Goal: Information Seeking & Learning: Learn about a topic

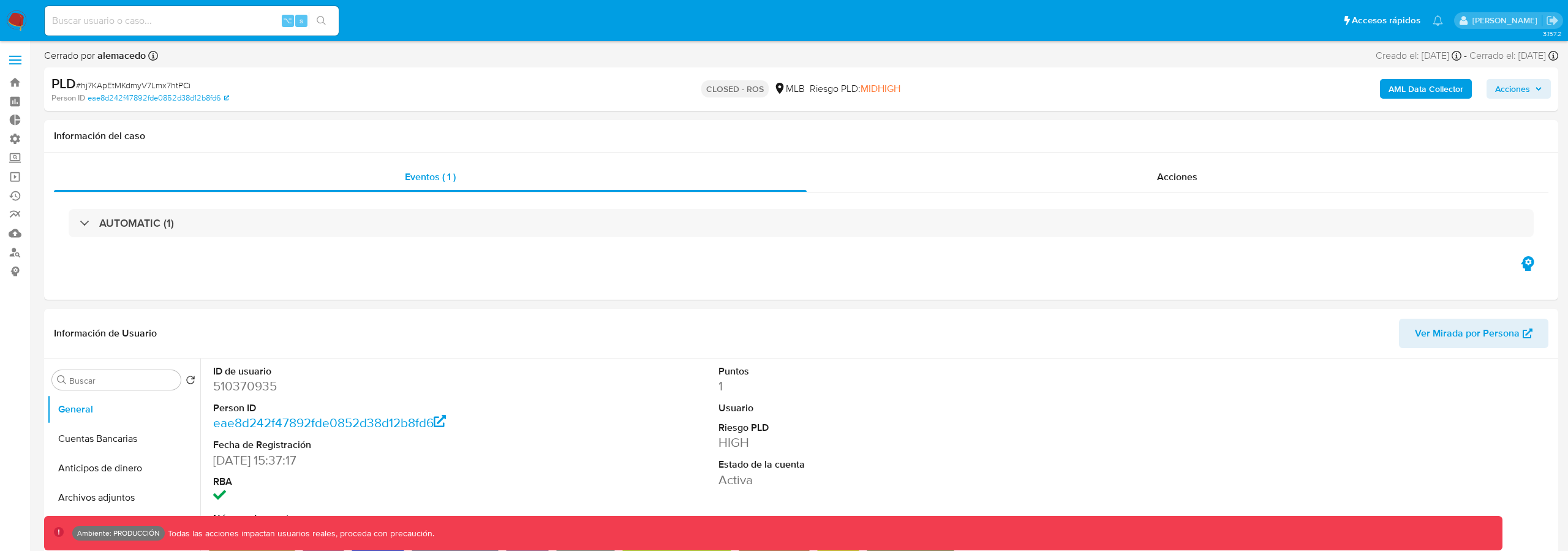
select select "10"
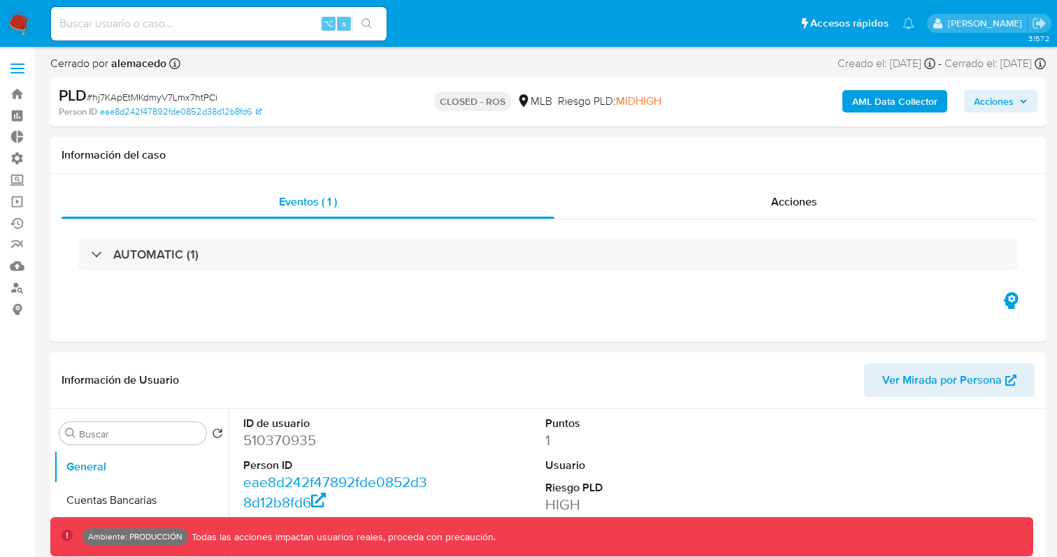
select select "10"
click at [137, 25] on input at bounding box center [219, 24] width 336 height 18
paste input "6581bb2276756f80fef68b807dfbaf32"
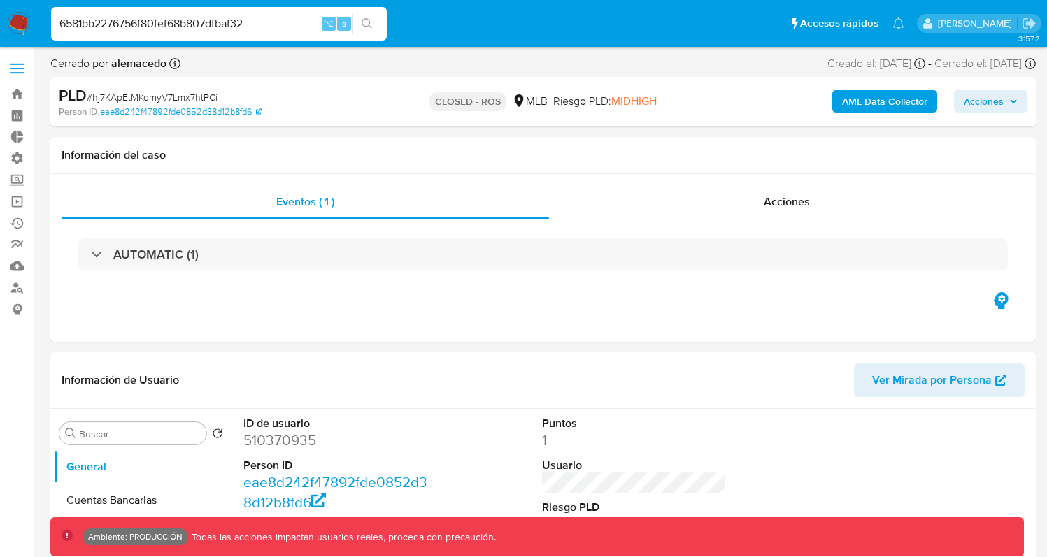
type input "6581bb2276756f80fef68b807dfbaf32"
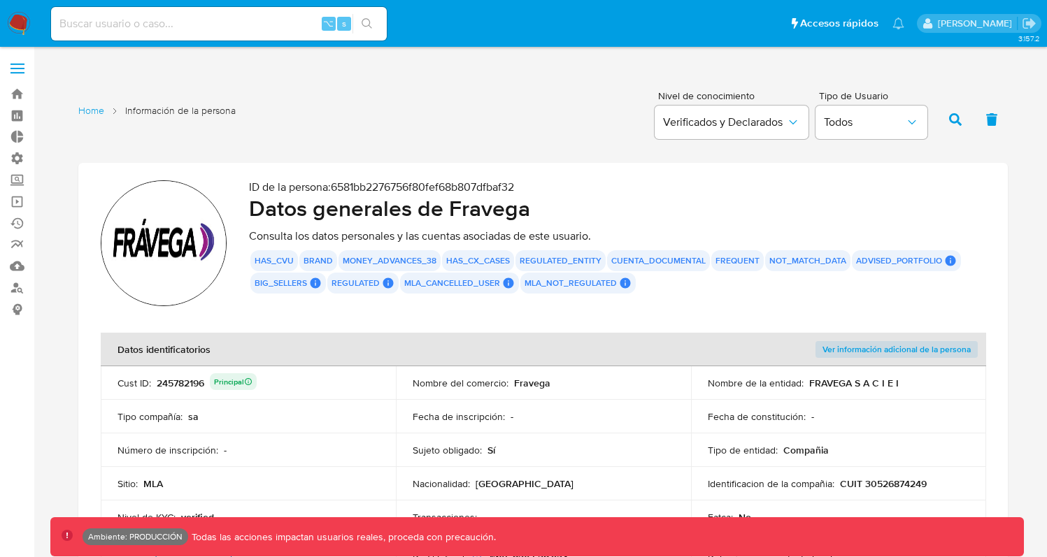
click at [576, 127] on div "Home Información de la persona Nivel de conocimiento Verificados y Declarados T…" at bounding box center [542, 118] width 929 height 68
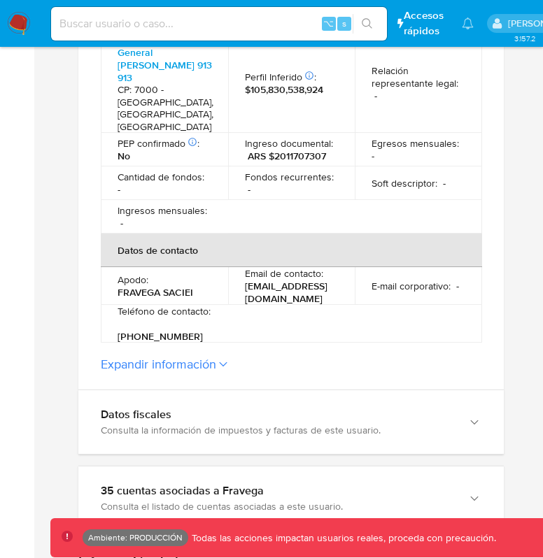
scroll to position [922, 0]
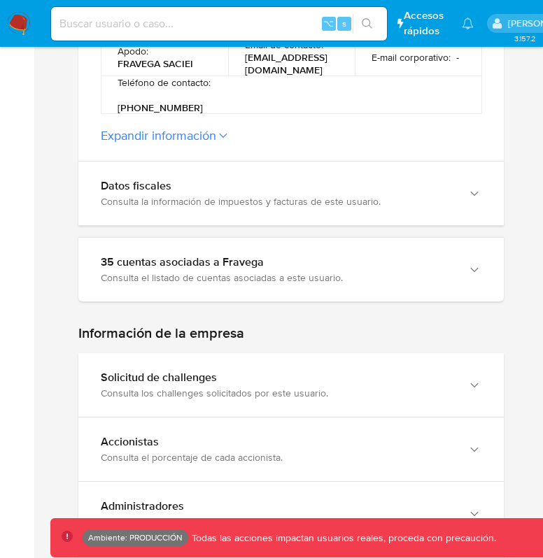
click at [201, 27] on input at bounding box center [219, 24] width 336 height 18
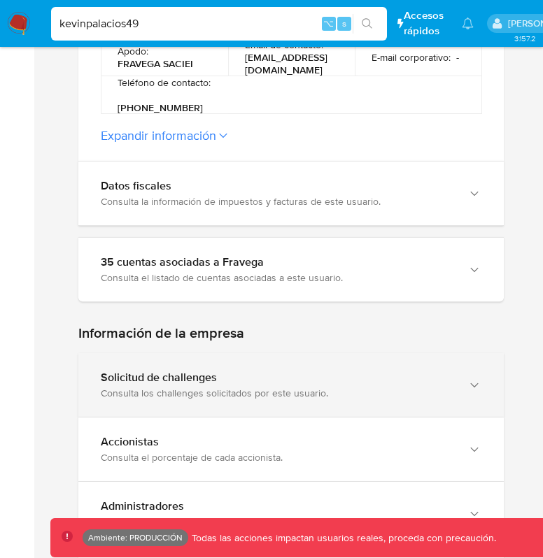
type input "kevinpalacios49"
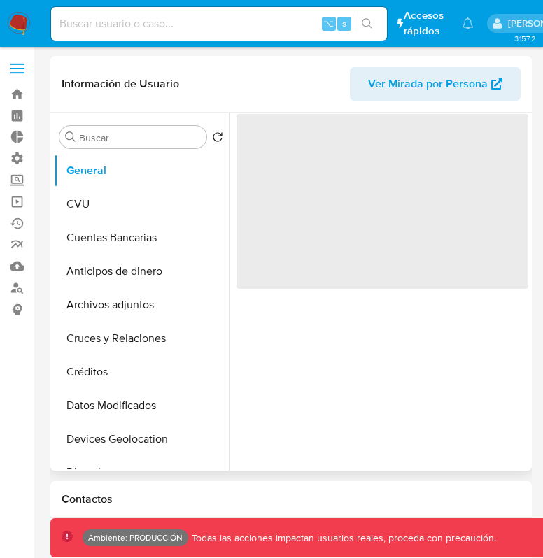
click at [414, 81] on span "Ver Mirada por Persona" at bounding box center [428, 84] width 120 height 34
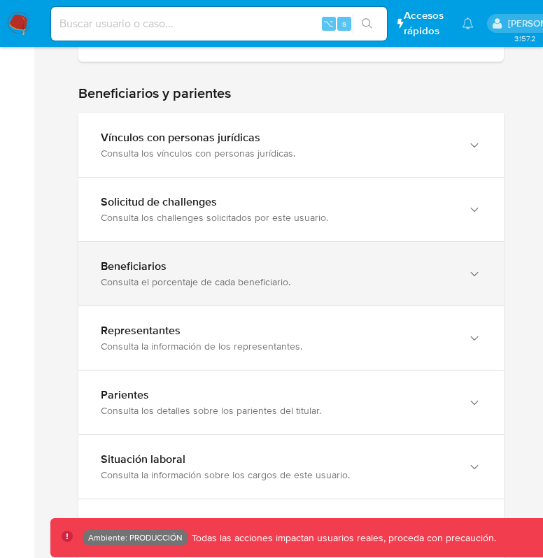
scroll to position [845, 0]
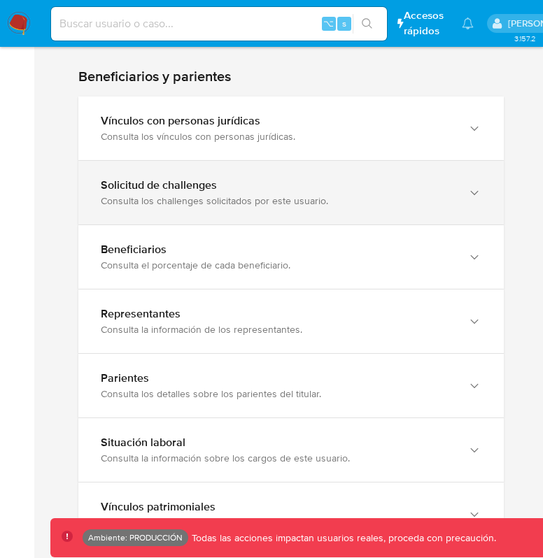
click at [159, 190] on div "Solicitud de challenges" at bounding box center [277, 185] width 352 height 14
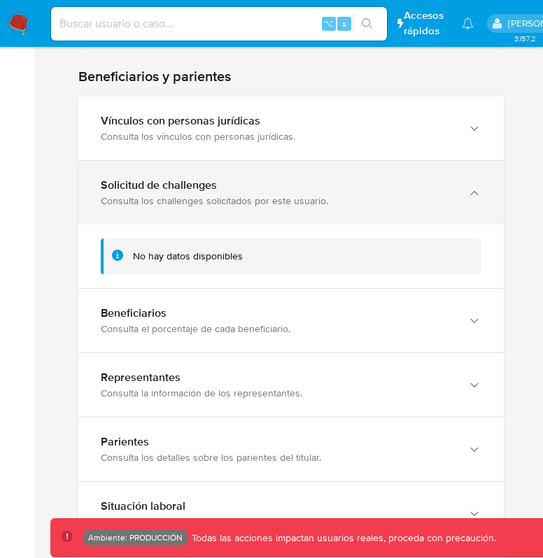
click at [252, 208] on div "Solicitud de challenges Consulta los challenges solicitados por este usuario." at bounding box center [290, 193] width 425 height 64
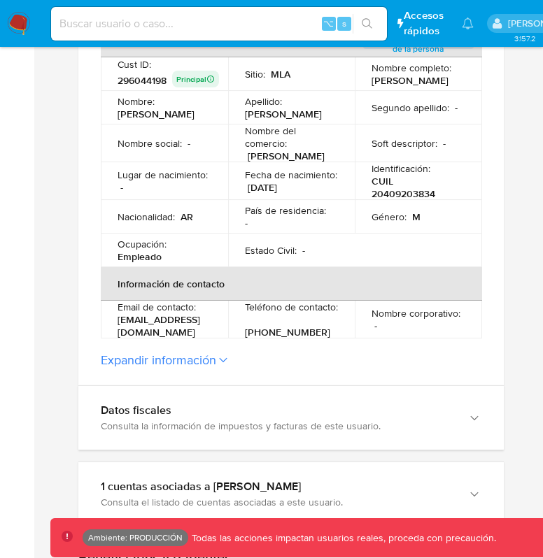
scroll to position [327, 0]
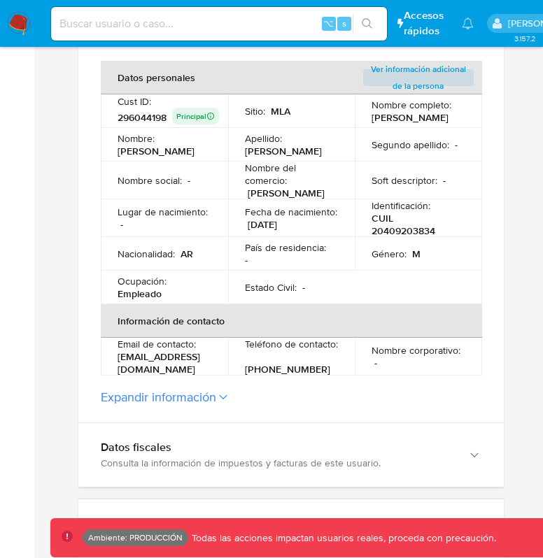
click at [186, 393] on button "Expandir información" at bounding box center [158, 396] width 115 height 15
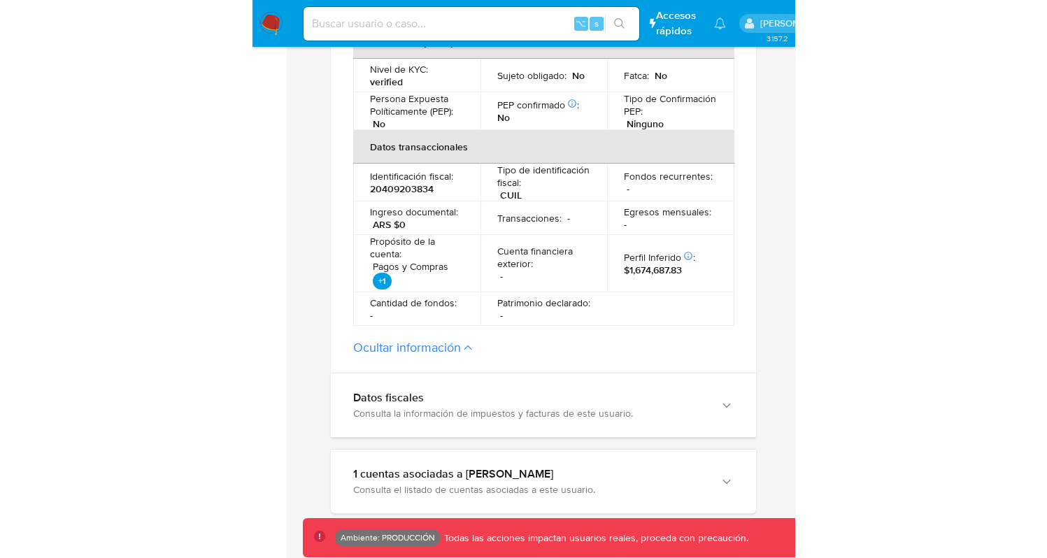
scroll to position [676, 0]
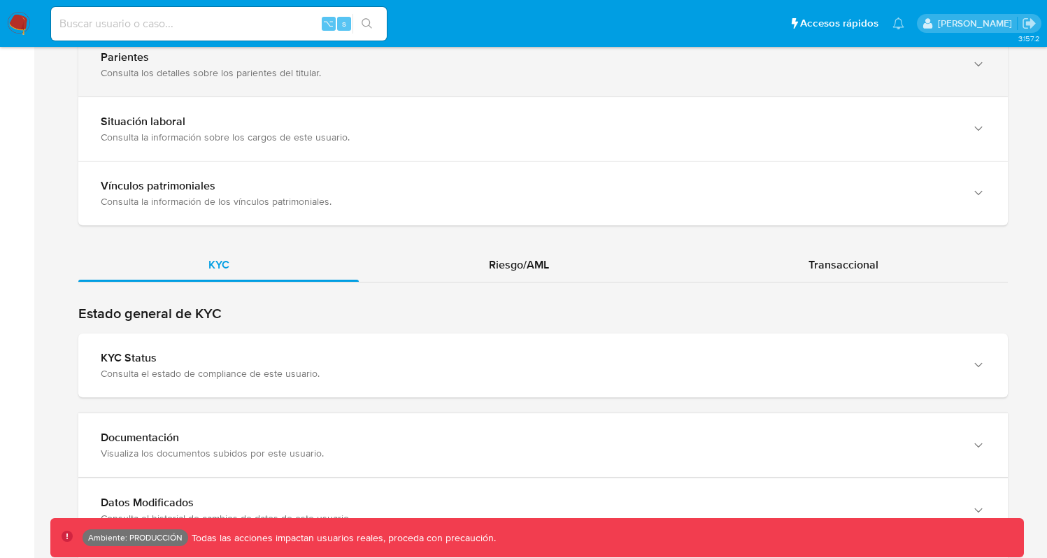
scroll to position [1368, 0]
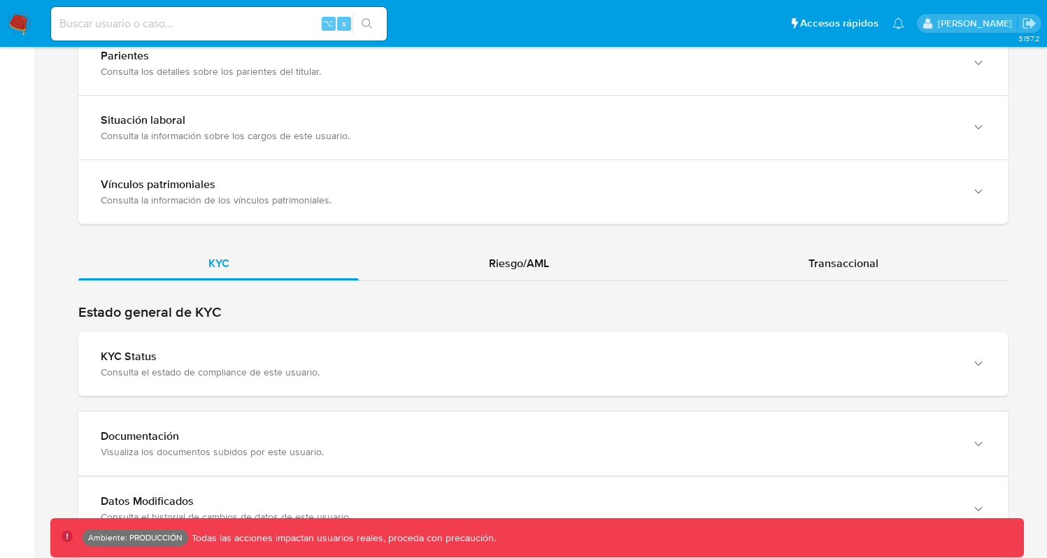
click at [206, 18] on input at bounding box center [219, 24] width 336 height 18
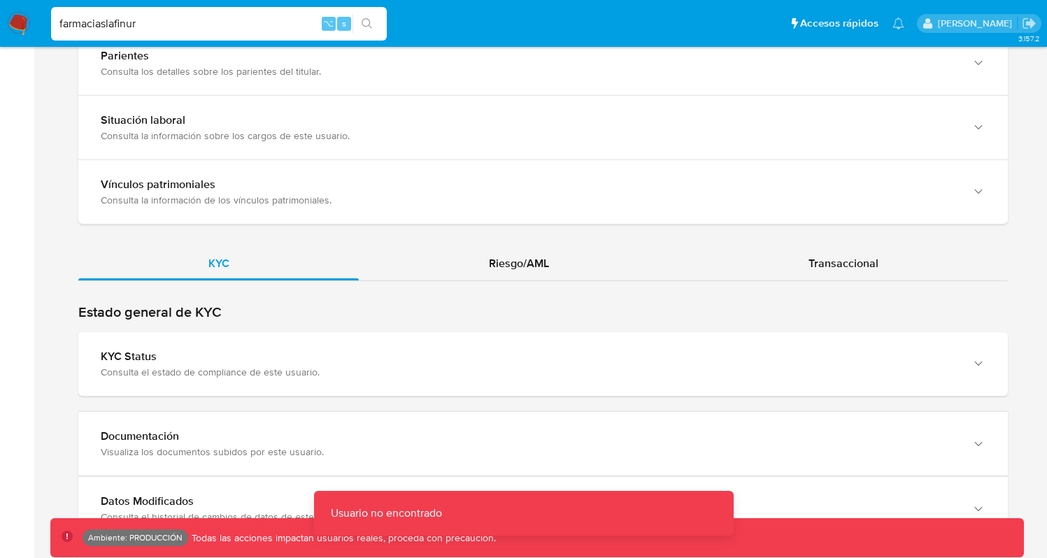
click at [116, 27] on input "farmaciaslafinur" at bounding box center [219, 24] width 336 height 18
click at [104, 22] on input "farmaciaslafinur" at bounding box center [219, 24] width 336 height 18
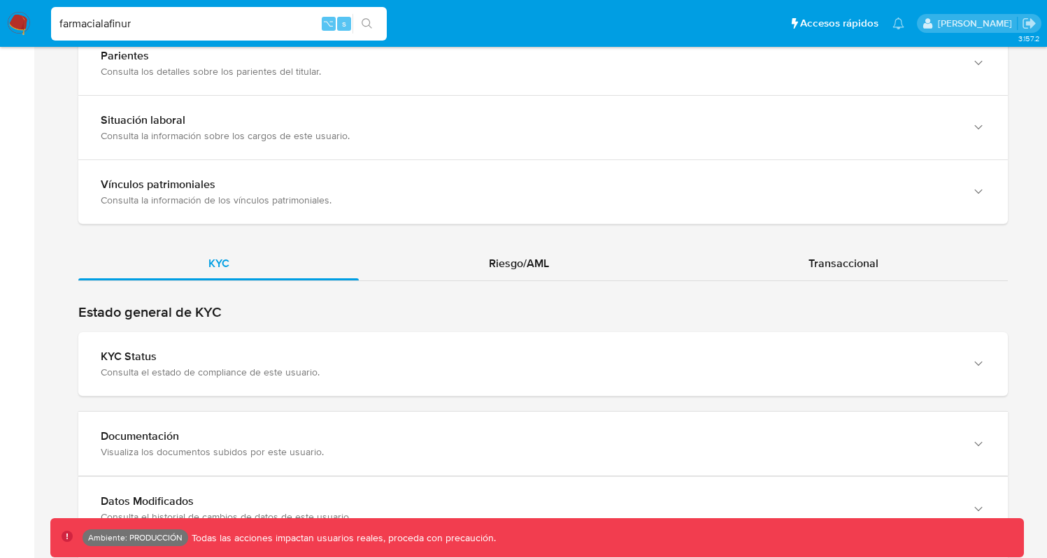
type input "farmacialafinur"
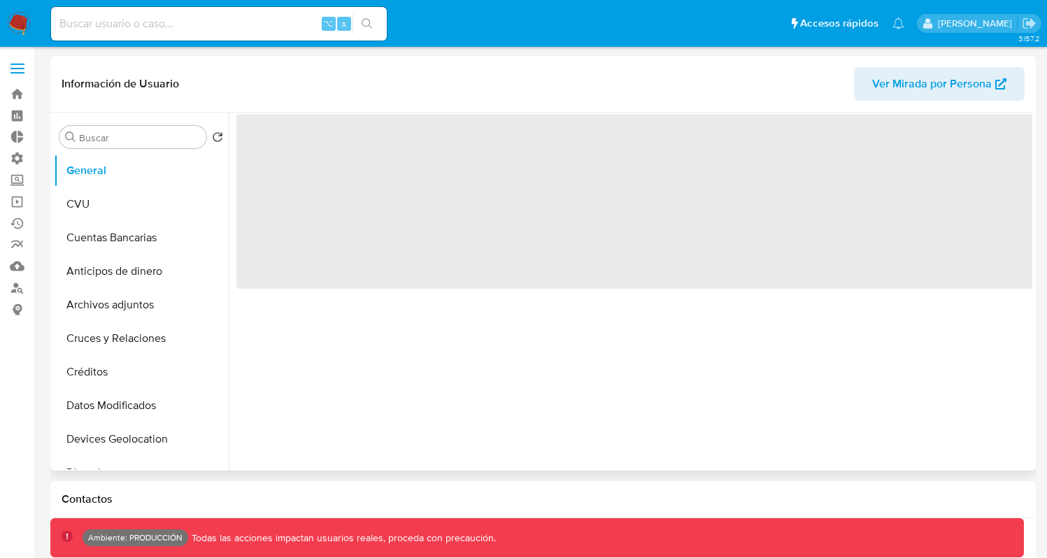
click at [922, 74] on span "Ver Mirada por Persona" at bounding box center [932, 84] width 120 height 34
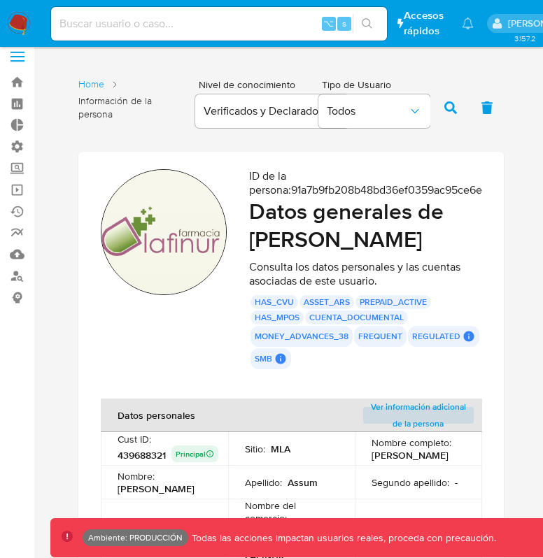
scroll to position [12, 0]
click at [171, 27] on input at bounding box center [219, 24] width 336 height 18
type input "fravega"
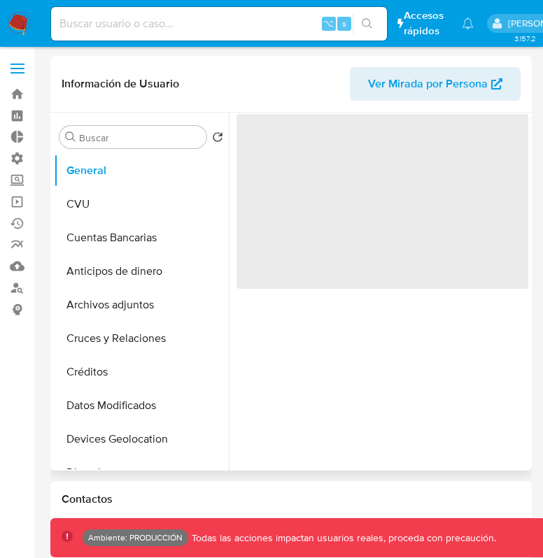
click at [474, 91] on span "Ver Mirada por Persona" at bounding box center [428, 84] width 120 height 34
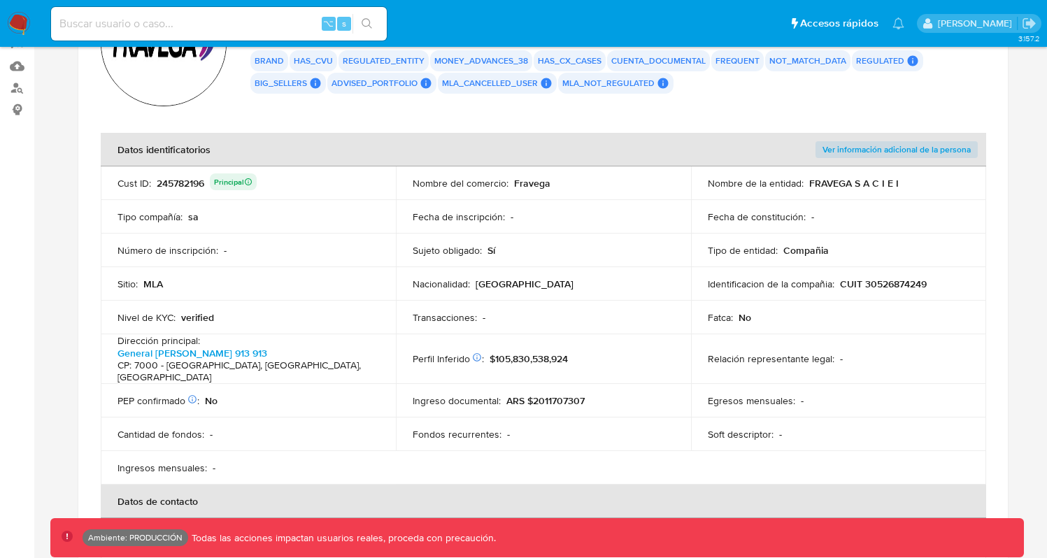
scroll to position [34, 0]
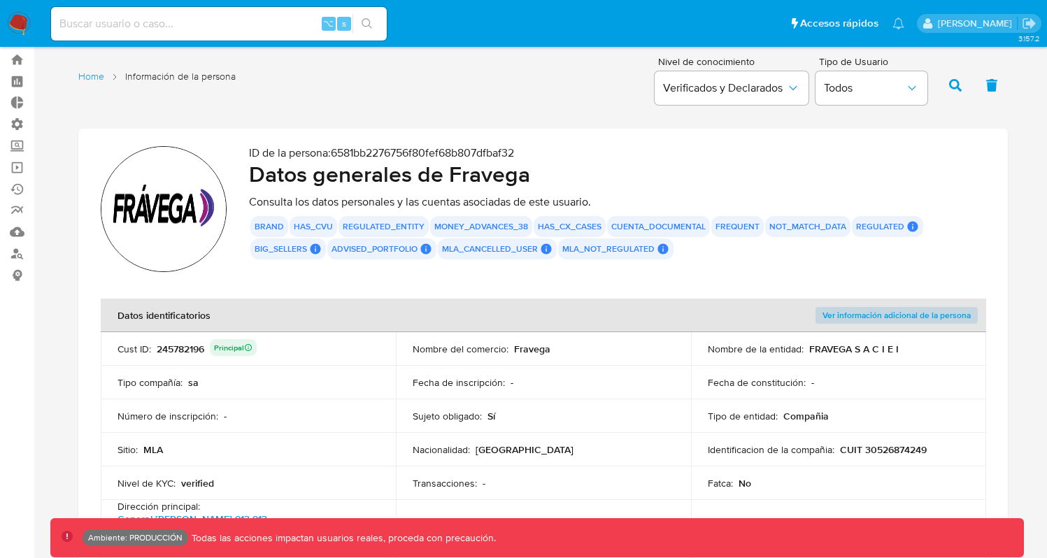
click at [866, 322] on span "Ver información adicional de la persona" at bounding box center [896, 315] width 148 height 14
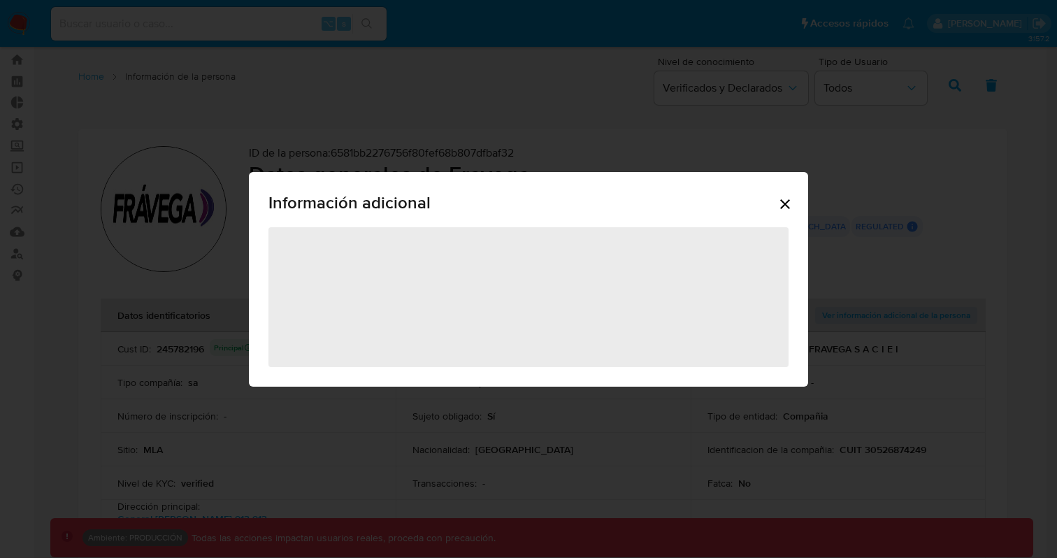
click at [786, 201] on icon "Cerrar" at bounding box center [785, 204] width 10 height 10
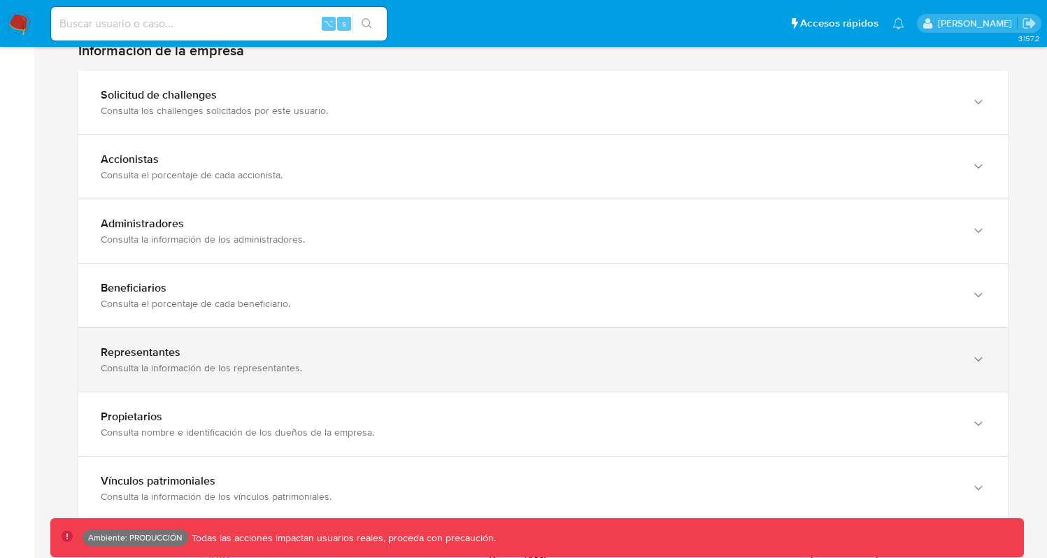
scroll to position [959, 0]
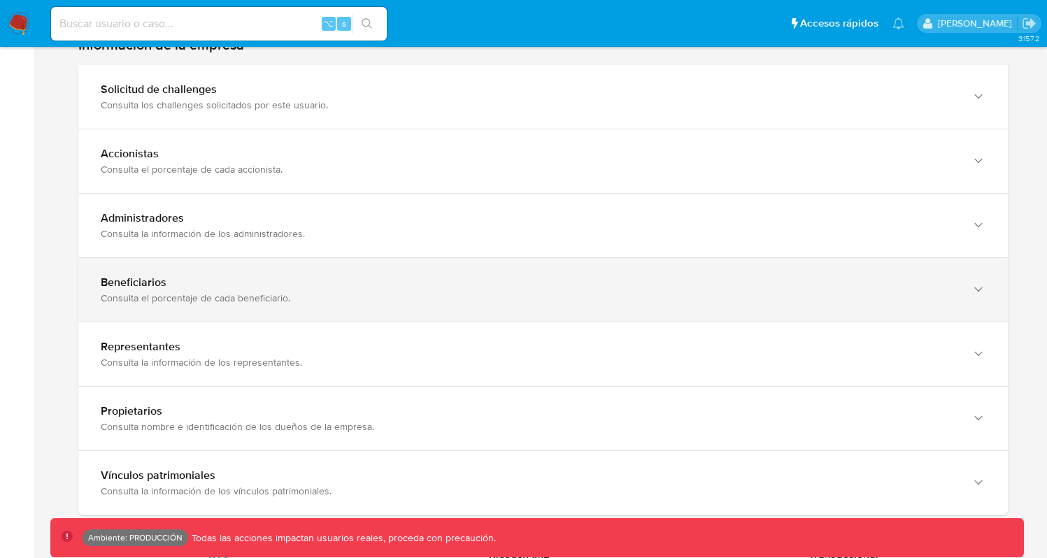
drag, startPoint x: 182, startPoint y: 270, endPoint x: 97, endPoint y: 269, distance: 85.3
click at [97, 269] on div "Beneficiarios Consulta el porcentaje de cada beneficiario." at bounding box center [542, 290] width 929 height 64
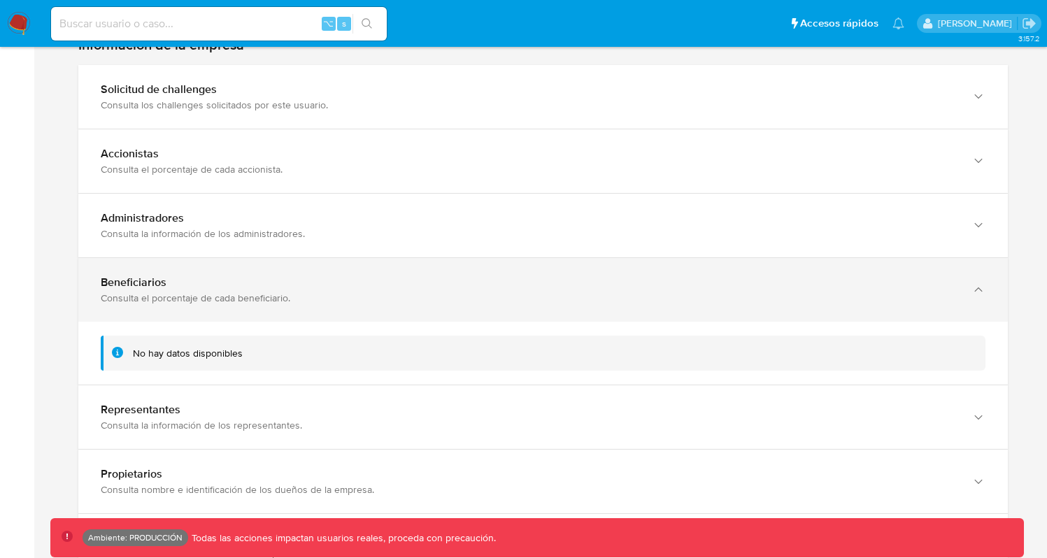
click at [160, 292] on div "Consulta el porcentaje de cada beneficiario." at bounding box center [529, 298] width 857 height 13
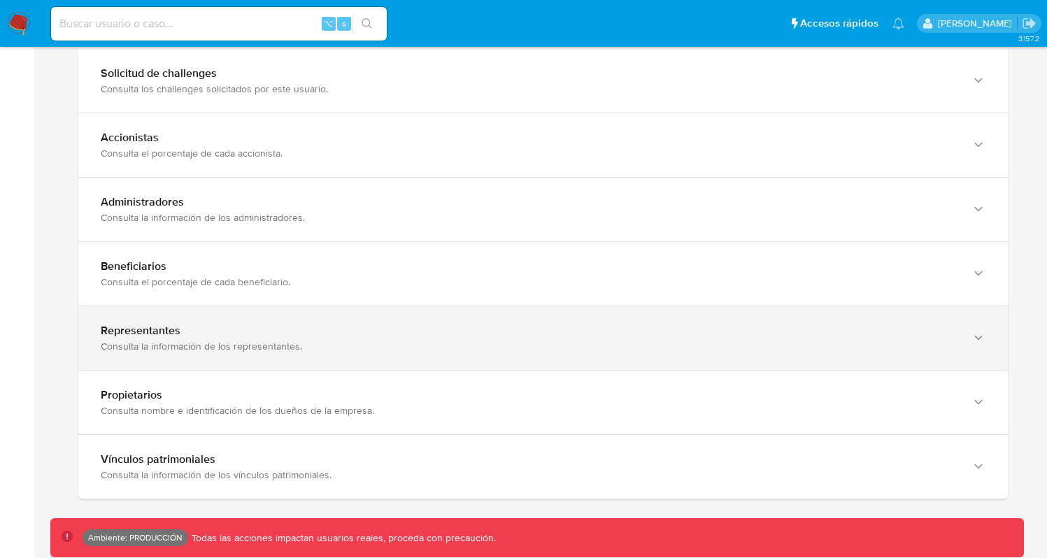
scroll to position [979, 0]
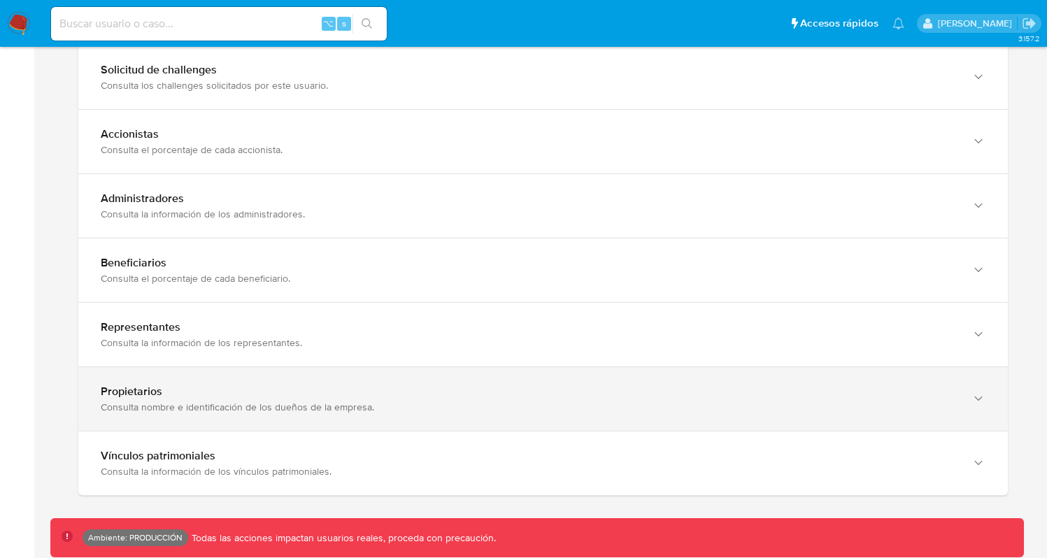
click at [226, 401] on div "Consulta nombre e identificación de los dueños de la empresa." at bounding box center [529, 407] width 857 height 13
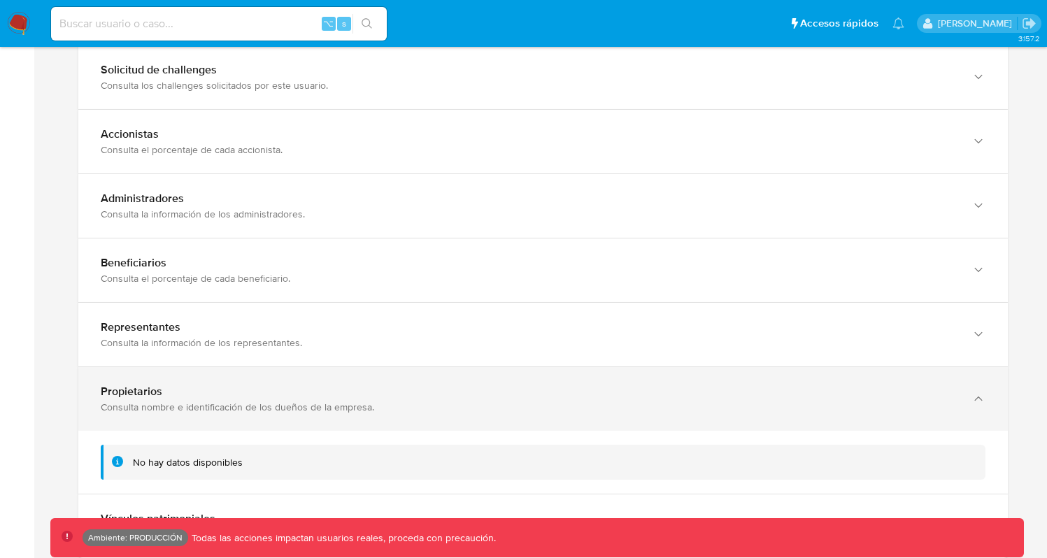
click at [262, 385] on div "Propietarios" at bounding box center [529, 392] width 857 height 14
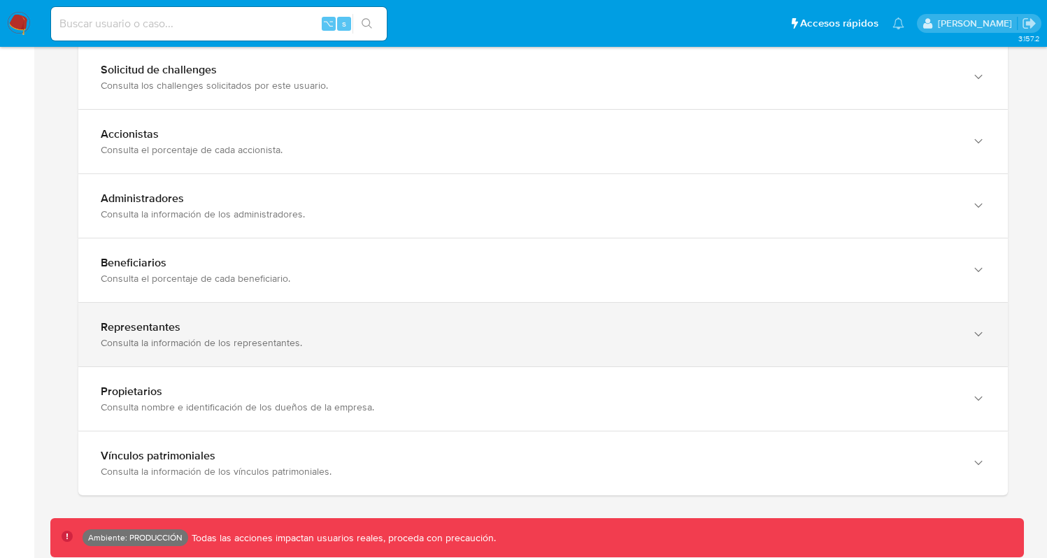
click at [270, 320] on div "Representantes" at bounding box center [529, 327] width 857 height 14
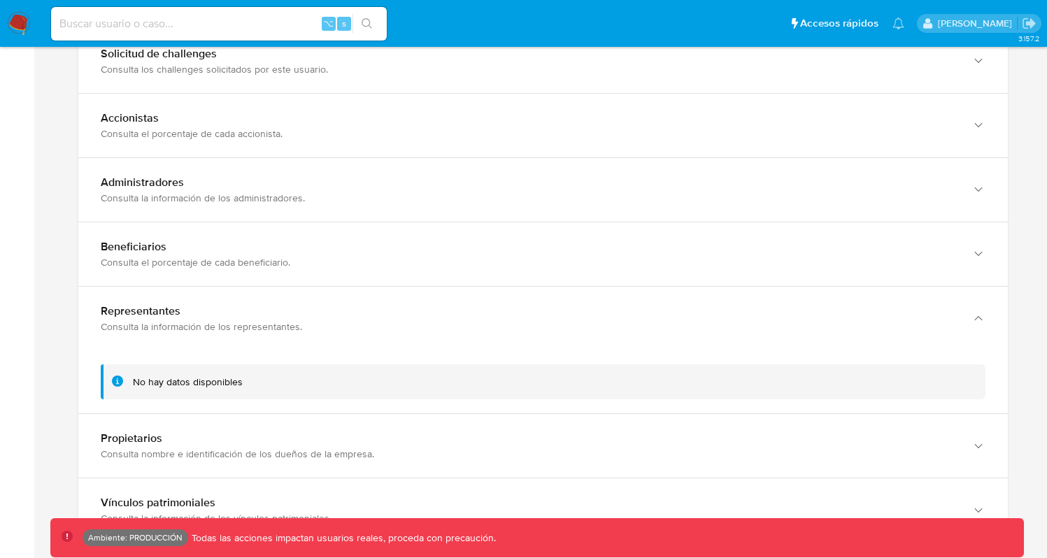
scroll to position [1078, 0]
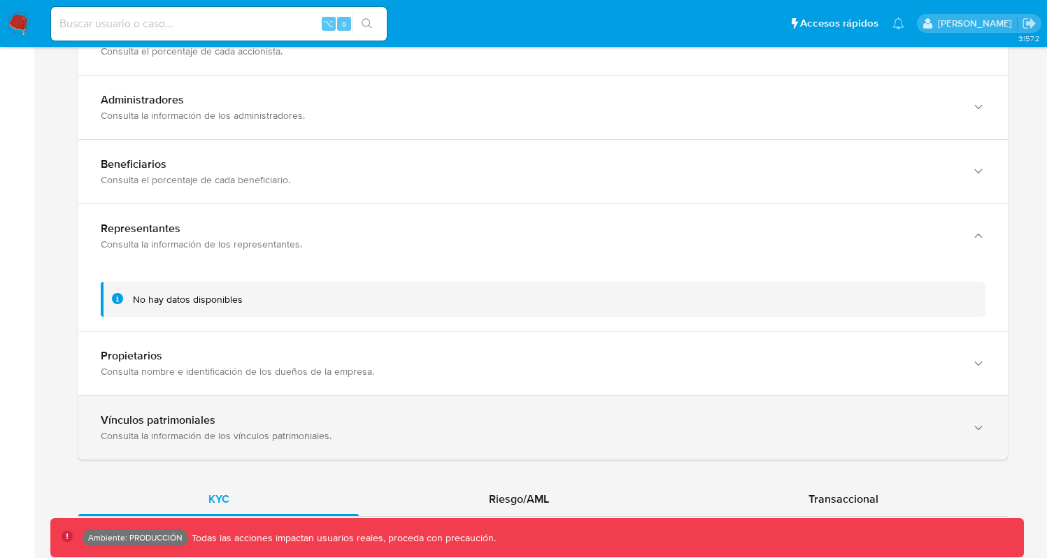
click at [252, 413] on div "Vínculos patrimoniales" at bounding box center [529, 420] width 857 height 14
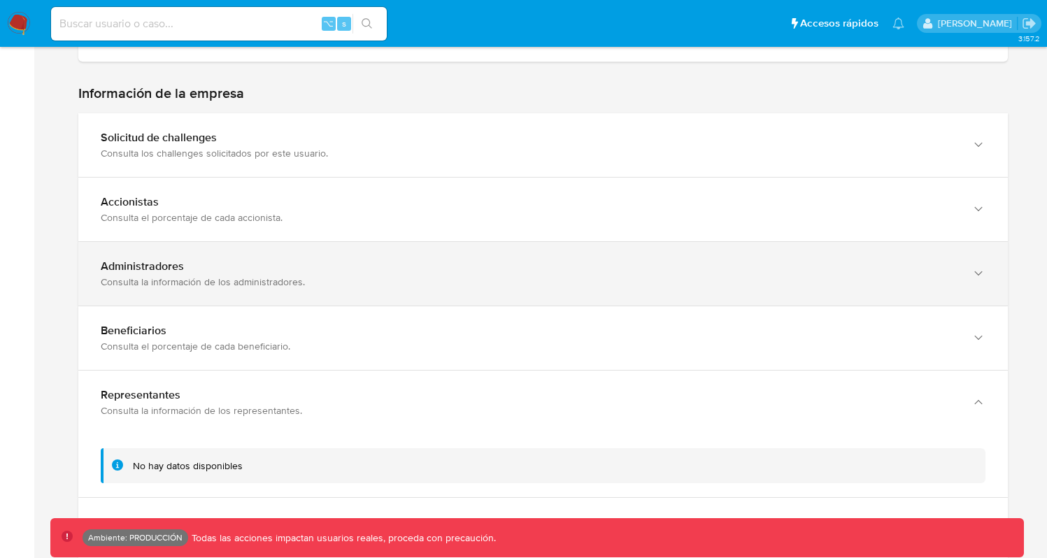
scroll to position [879, 0]
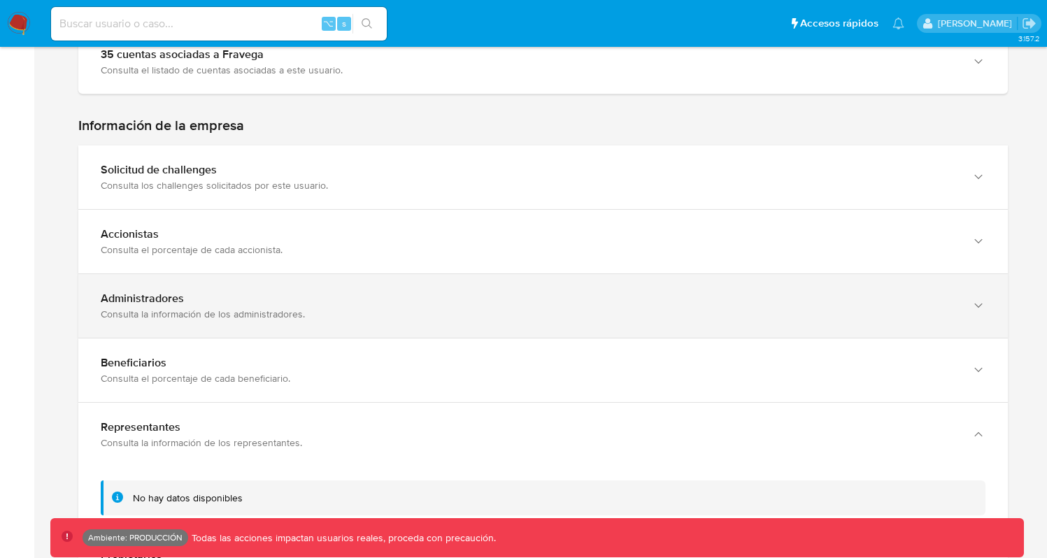
click at [273, 308] on div "Consulta la información de los administradores." at bounding box center [529, 314] width 857 height 13
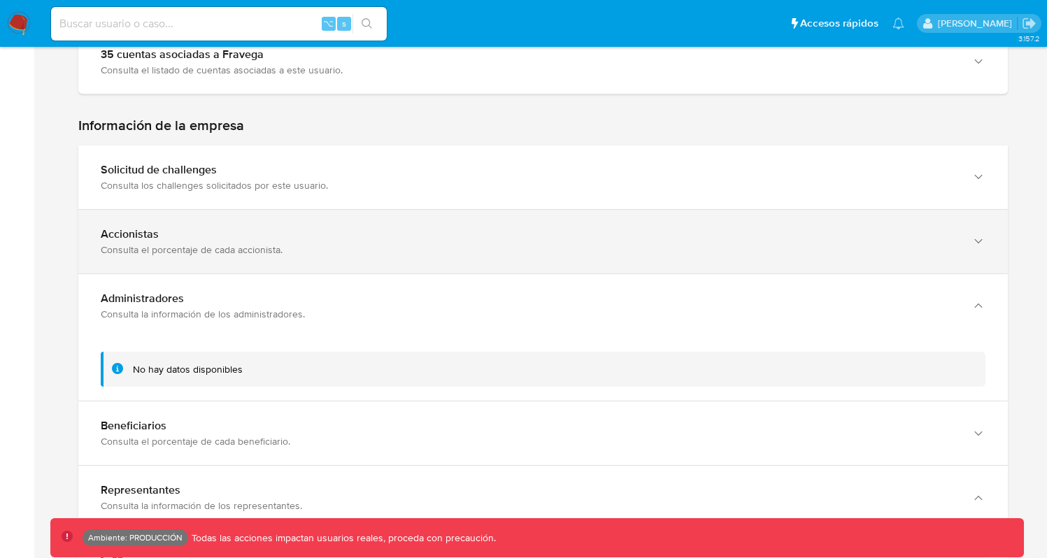
click at [263, 244] on div "Accionistas Consulta el porcentaje de cada accionista." at bounding box center [542, 242] width 929 height 64
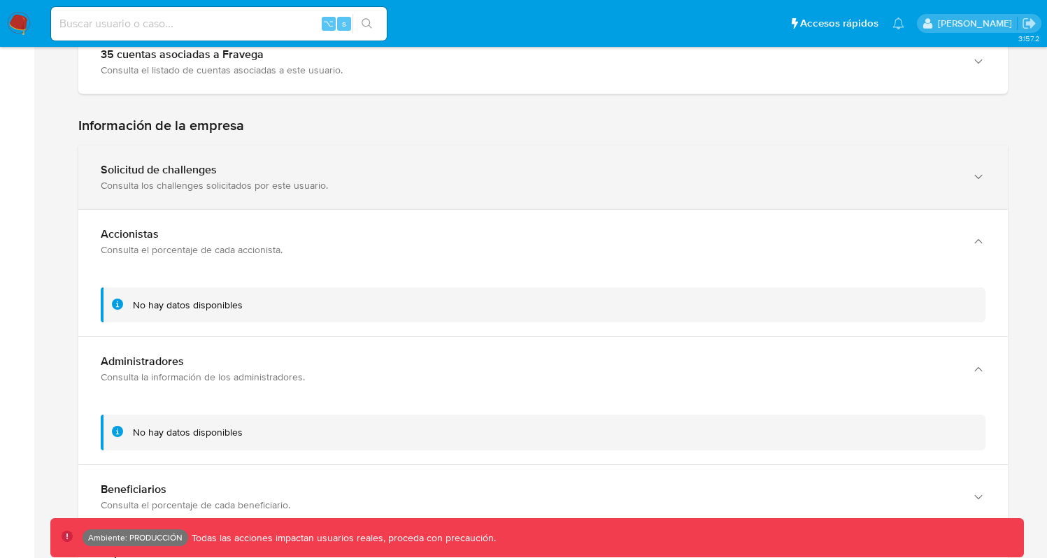
click at [292, 183] on div "Solicitud de challenges Consulta los challenges solicitados por este usuario." at bounding box center [542, 177] width 929 height 64
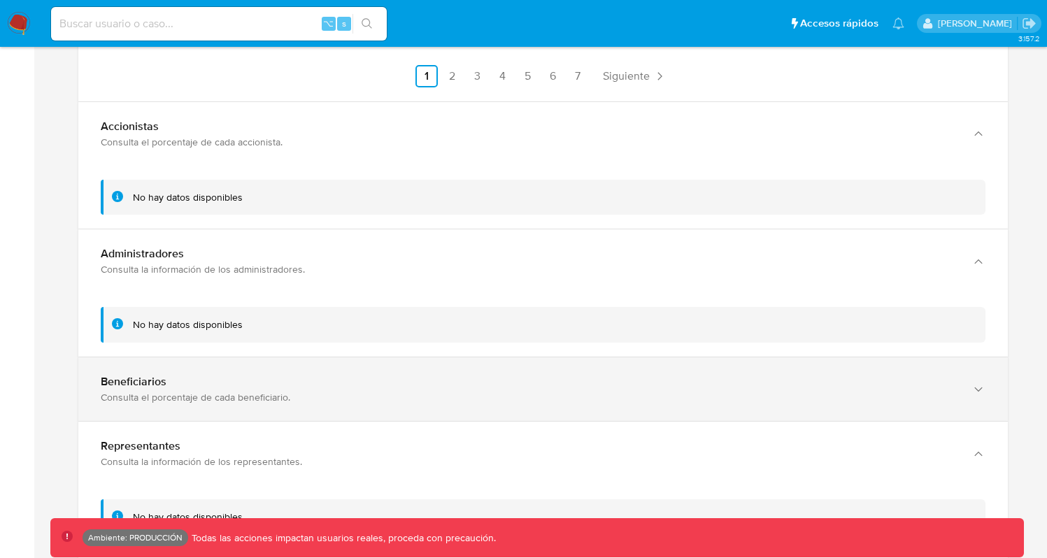
scroll to position [1300, 0]
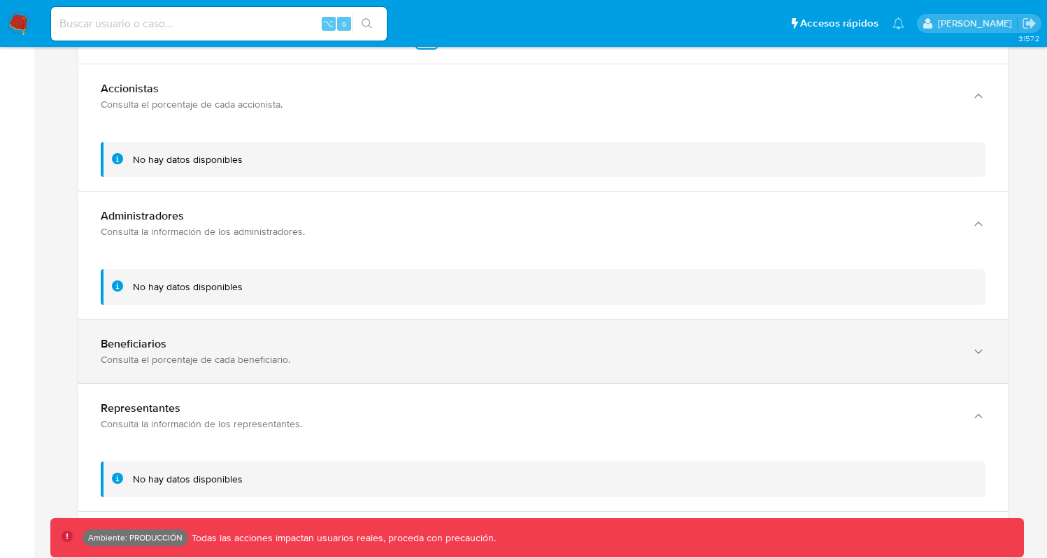
drag, startPoint x: 156, startPoint y: 330, endPoint x: 87, endPoint y: 331, distance: 69.2
click at [83, 327] on div "Beneficiarios Consulta el porcentaje de cada beneficiario." at bounding box center [542, 352] width 929 height 64
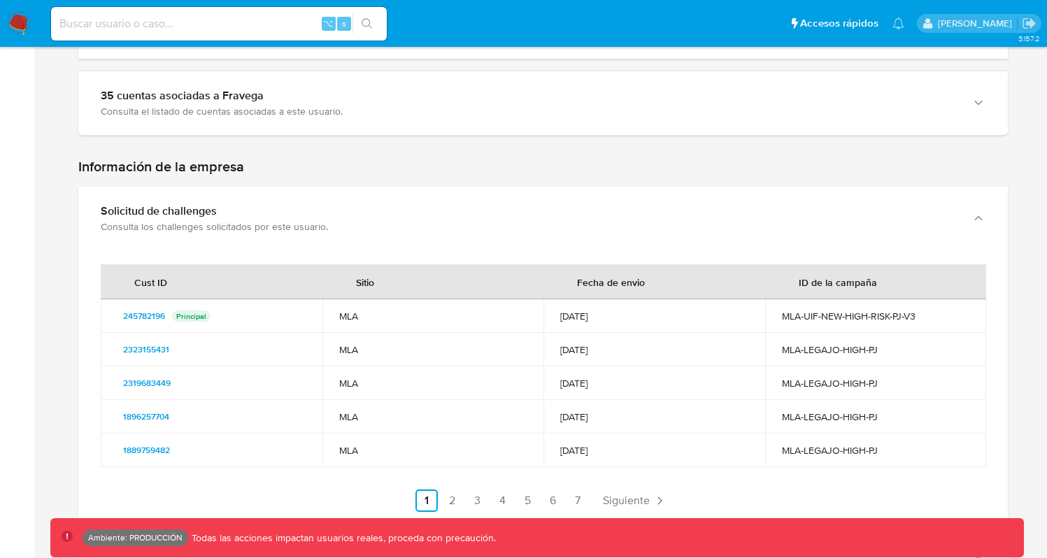
scroll to position [822, 0]
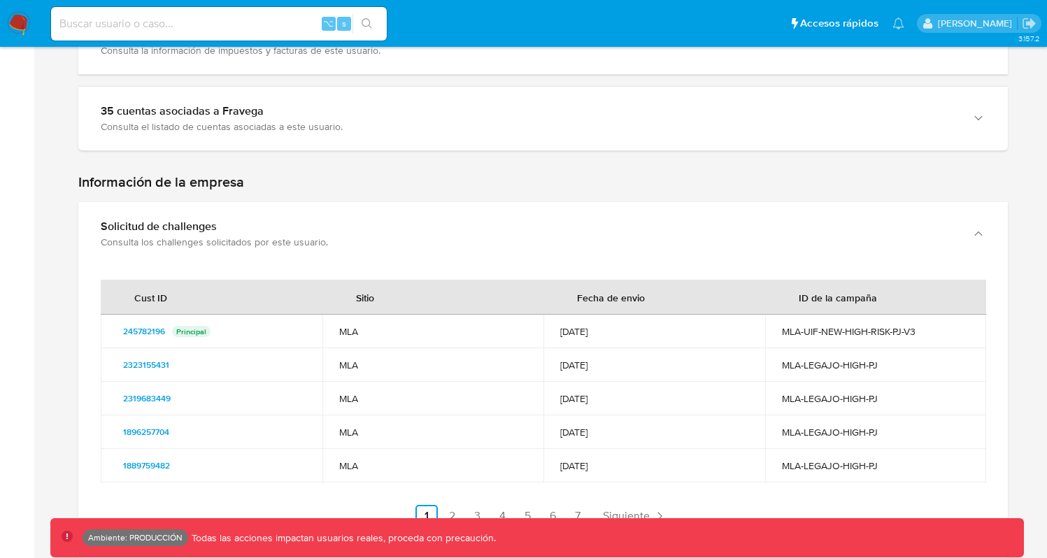
drag, startPoint x: 250, startPoint y: 170, endPoint x: 76, endPoint y: 169, distance: 173.4
click at [76, 169] on div "Home Información de la persona Nivel de conocimiento Verificados y Declarados T…" at bounding box center [542, 477] width 985 height 2431
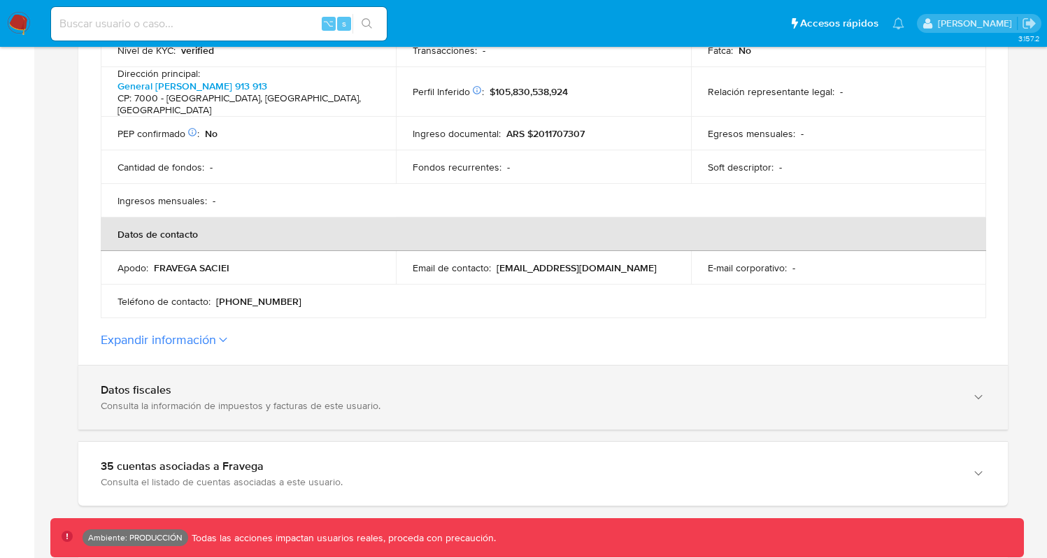
scroll to position [705, 0]
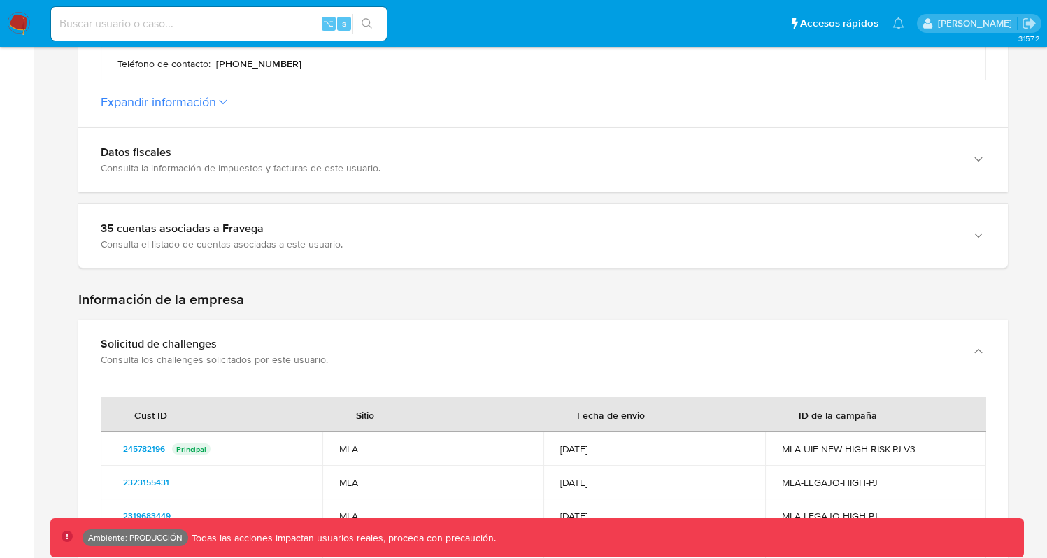
drag, startPoint x: 269, startPoint y: 286, endPoint x: 117, endPoint y: 290, distance: 151.1
click at [116, 291] on h2 "Información de la empresa" at bounding box center [542, 299] width 929 height 17
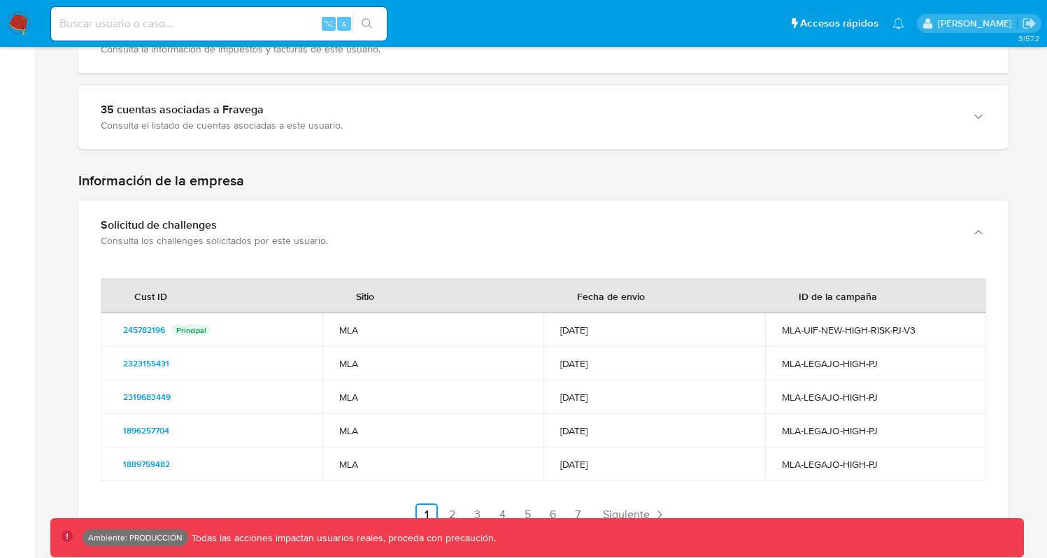
scroll to position [906, 0]
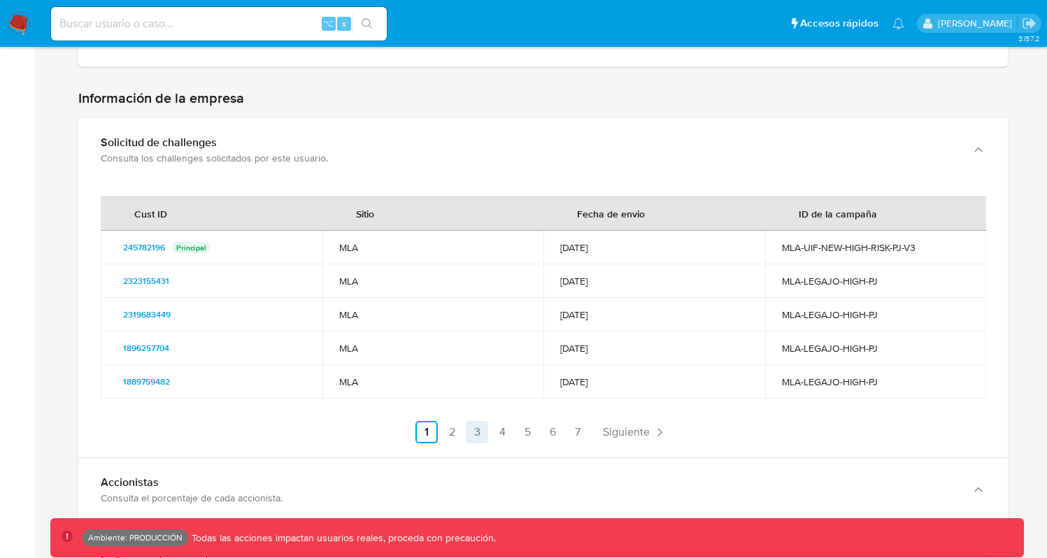
click at [480, 424] on link "3" at bounding box center [477, 432] width 22 height 22
click at [462, 426] on link "1" at bounding box center [464, 432] width 22 height 22
drag, startPoint x: 213, startPoint y: 85, endPoint x: 31, endPoint y: 83, distance: 182.5
click at [31, 83] on section "Bandeja Tablero Tablero Externo Administración Reglas Roles Usuarios Equipos Co…" at bounding box center [523, 372] width 1047 height 2557
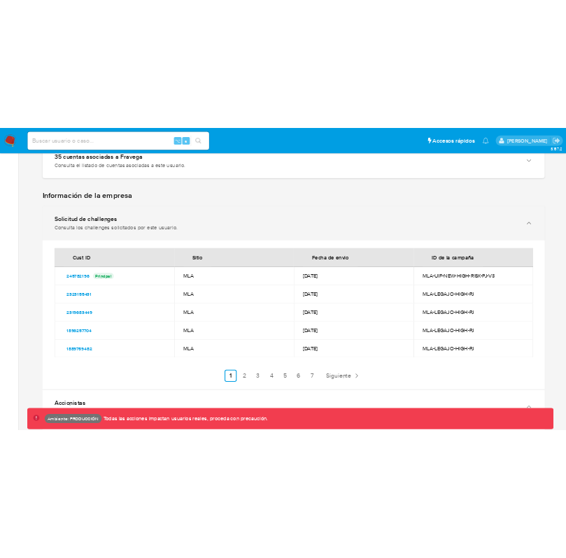
scroll to position [879, 0]
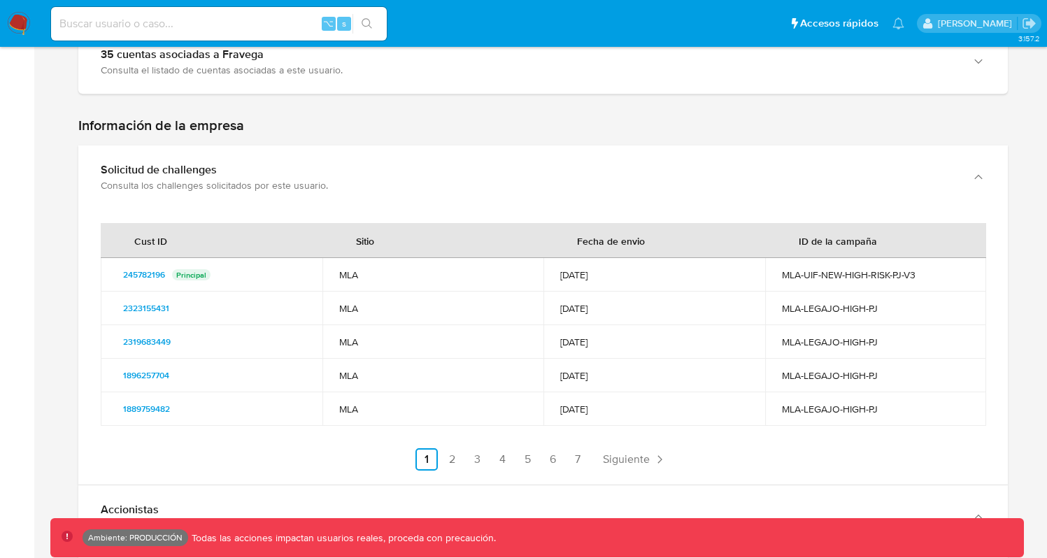
click at [229, 117] on h2 "Información de la empresa" at bounding box center [542, 125] width 929 height 17
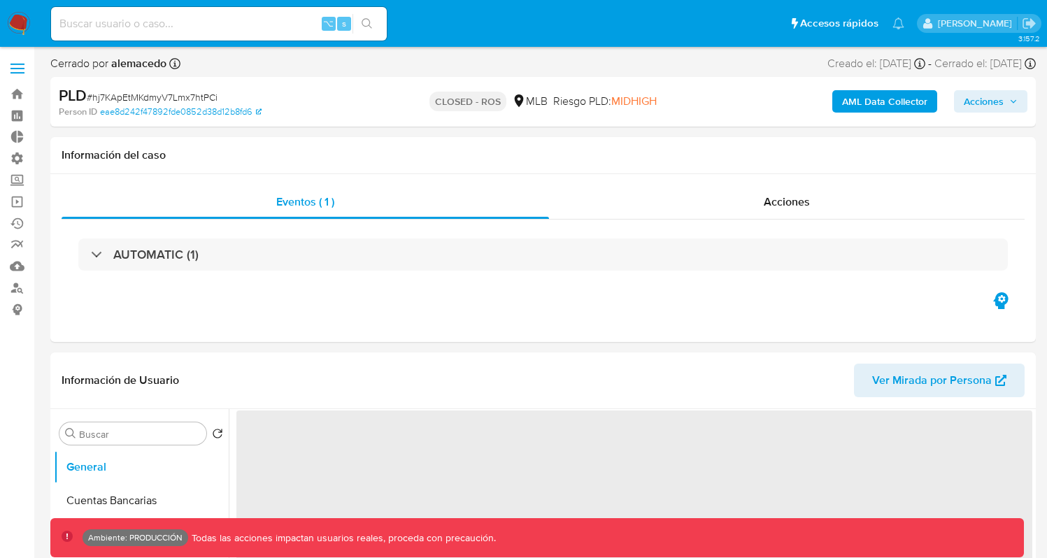
click at [222, 32] on div "⌥ s" at bounding box center [219, 24] width 336 height 34
click at [226, 27] on input at bounding box center [219, 24] width 336 height 18
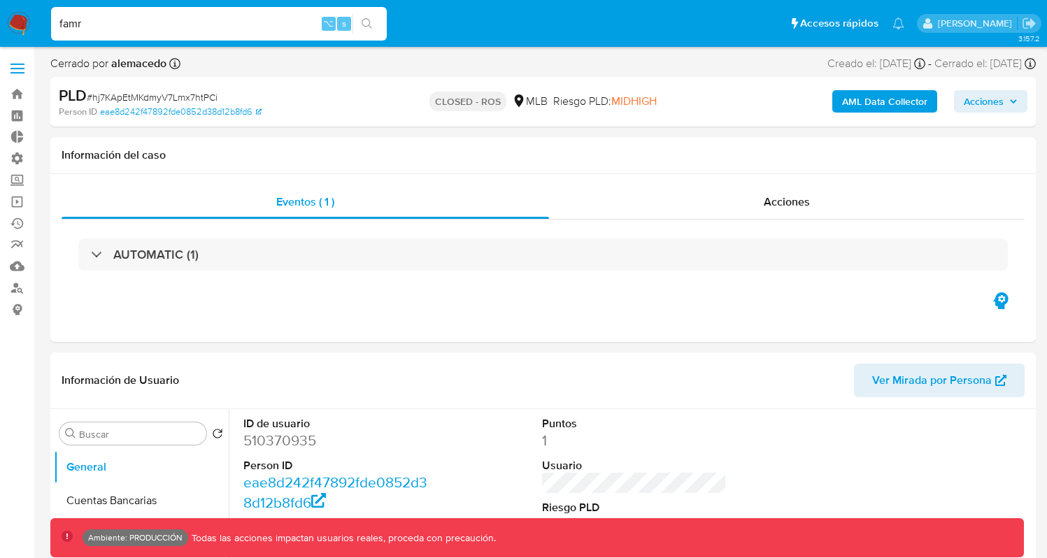
type input "fam"
select select "10"
type input "farmacialafinur"
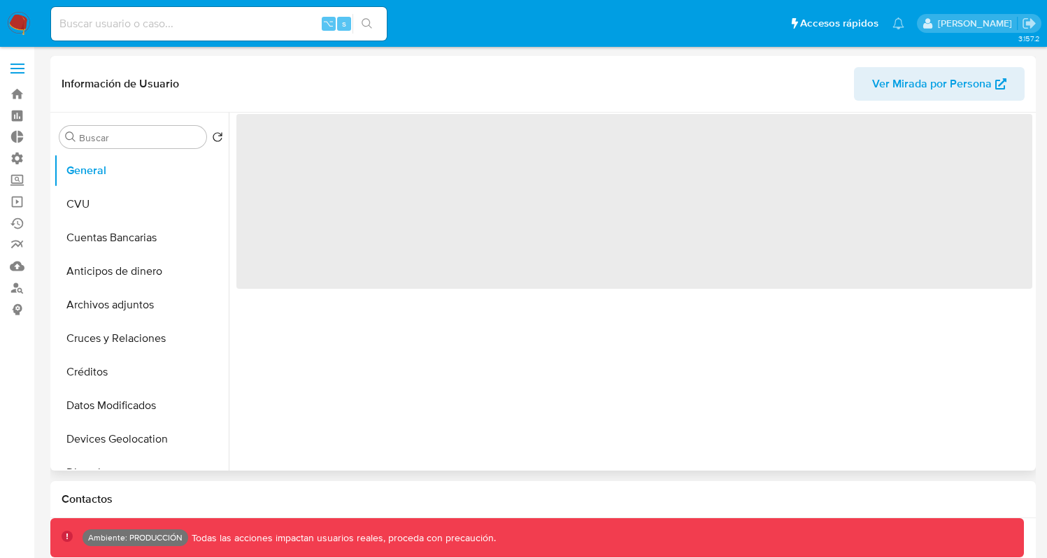
click at [936, 86] on span "Ver Mirada por Persona" at bounding box center [932, 84] width 120 height 34
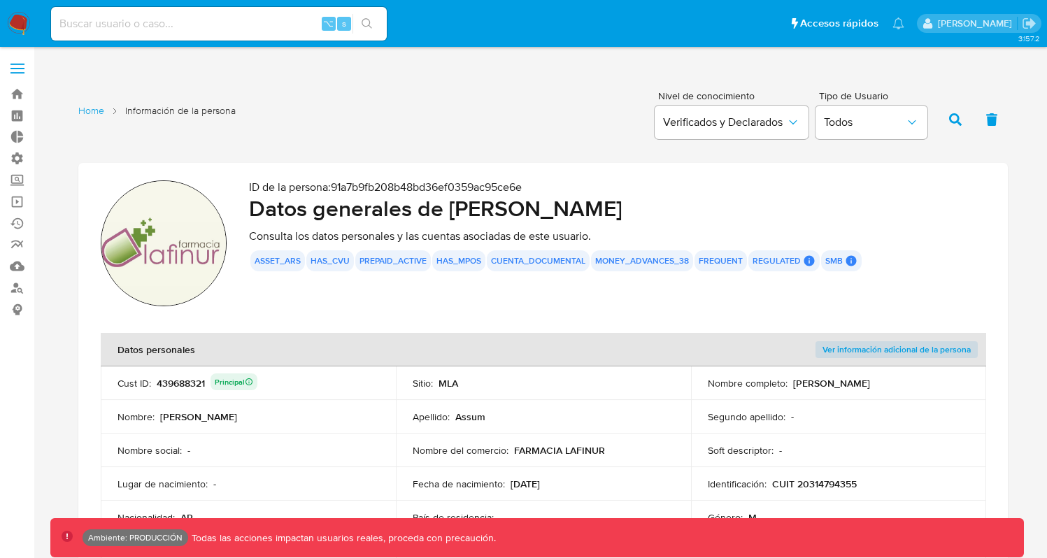
scroll to position [129, 0]
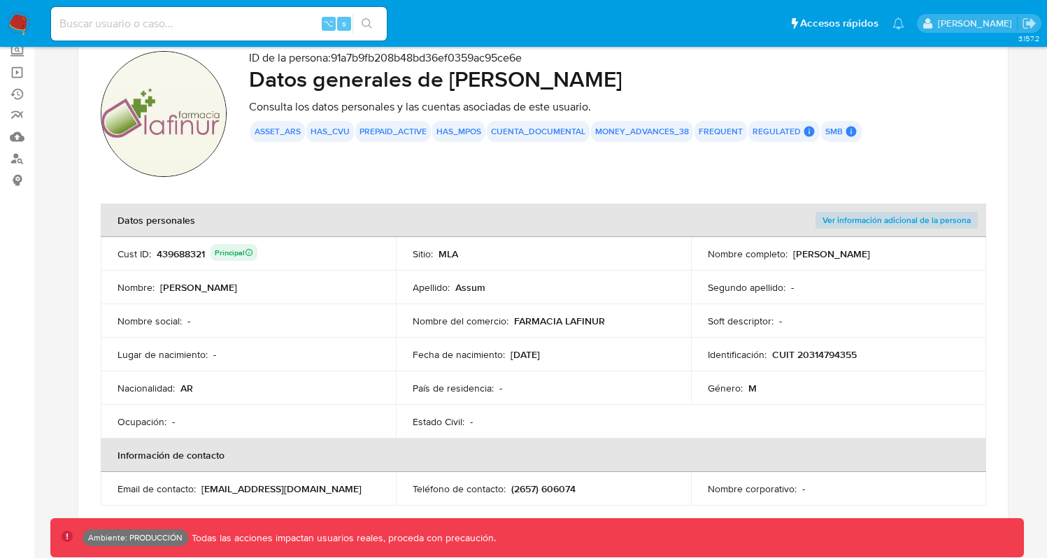
click at [910, 219] on span "Ver información adicional de la persona" at bounding box center [896, 220] width 148 height 14
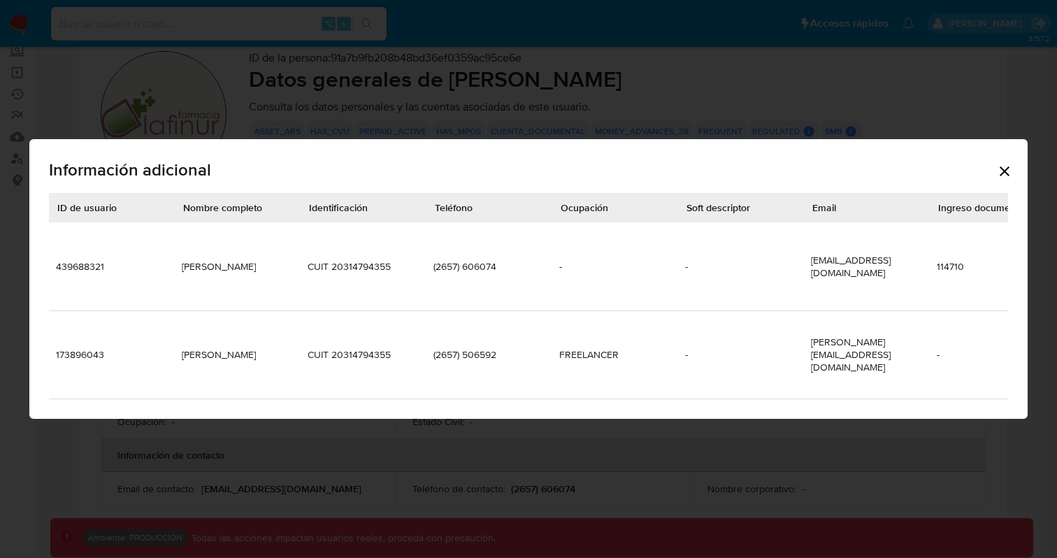
click at [1006, 180] on icon "Cerrar" at bounding box center [1004, 171] width 17 height 17
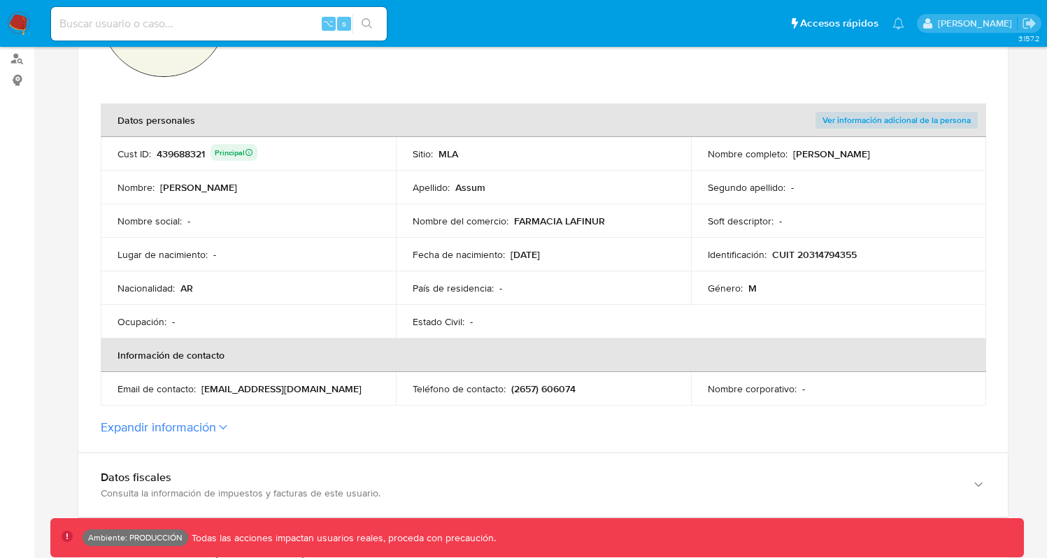
scroll to position [231, 0]
click at [180, 431] on button "Expandir información" at bounding box center [158, 425] width 115 height 15
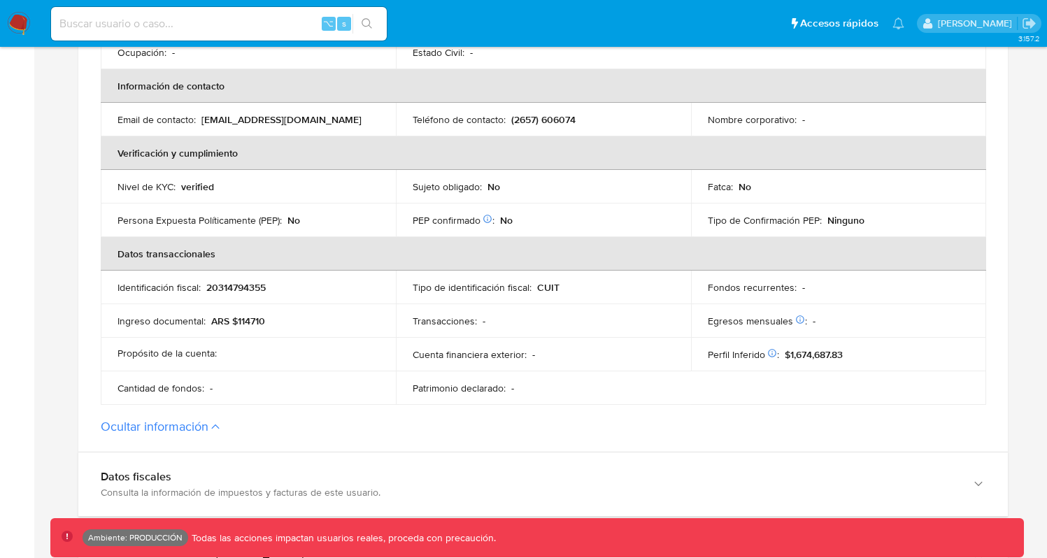
scroll to position [501, 0]
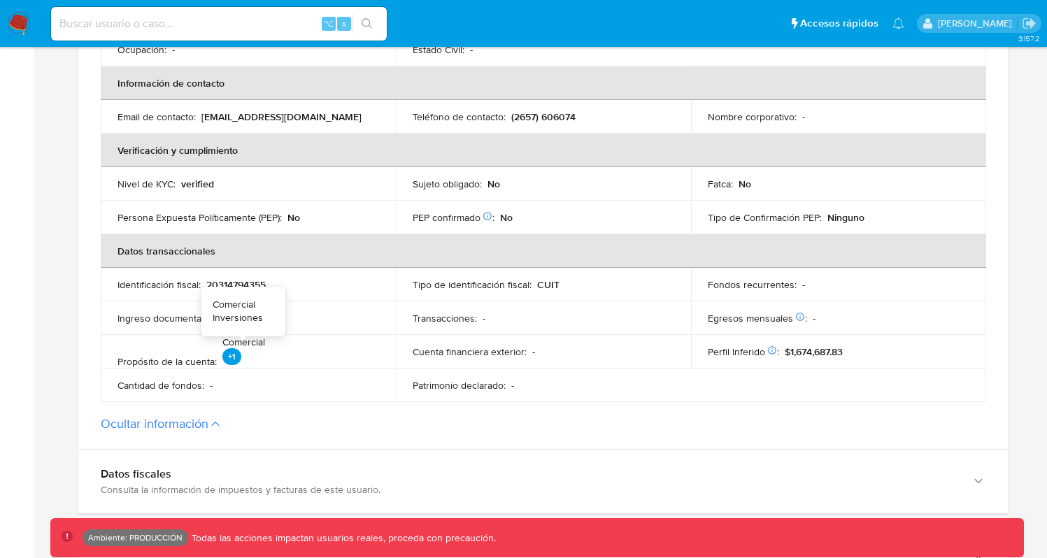
click at [229, 359] on p "+1" at bounding box center [231, 356] width 19 height 17
drag, startPoint x: 236, startPoint y: 355, endPoint x: 215, endPoint y: 357, distance: 21.2
click at [215, 357] on div "Propósito de la cuenta : Comercial +1 Comercial Inversiones" at bounding box center [248, 352] width 262 height 32
click at [224, 355] on p "+1" at bounding box center [231, 356] width 19 height 17
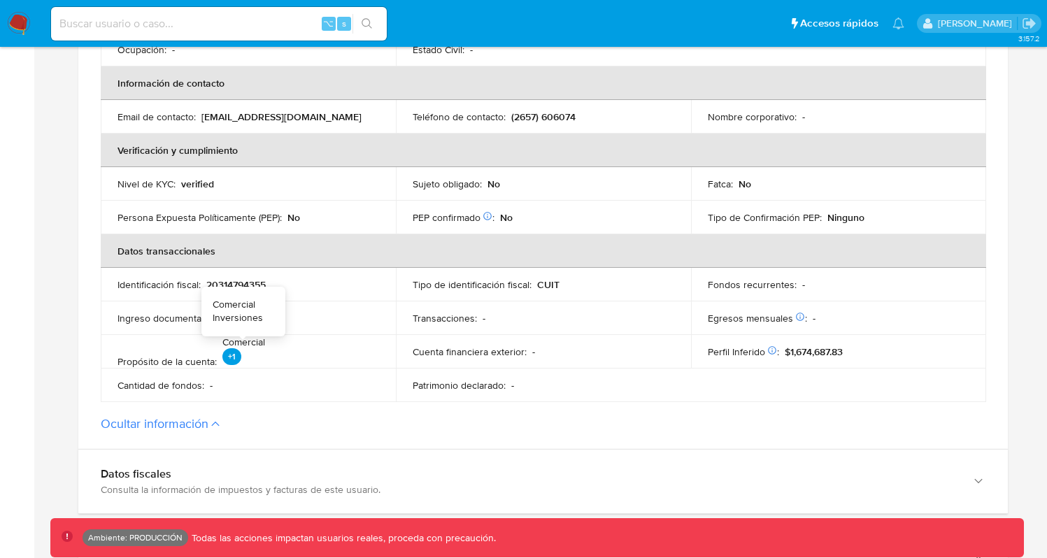
click at [236, 363] on div "+1" at bounding box center [243, 358] width 43 height 20
click at [192, 427] on button "Ocultar información" at bounding box center [155, 423] width 108 height 15
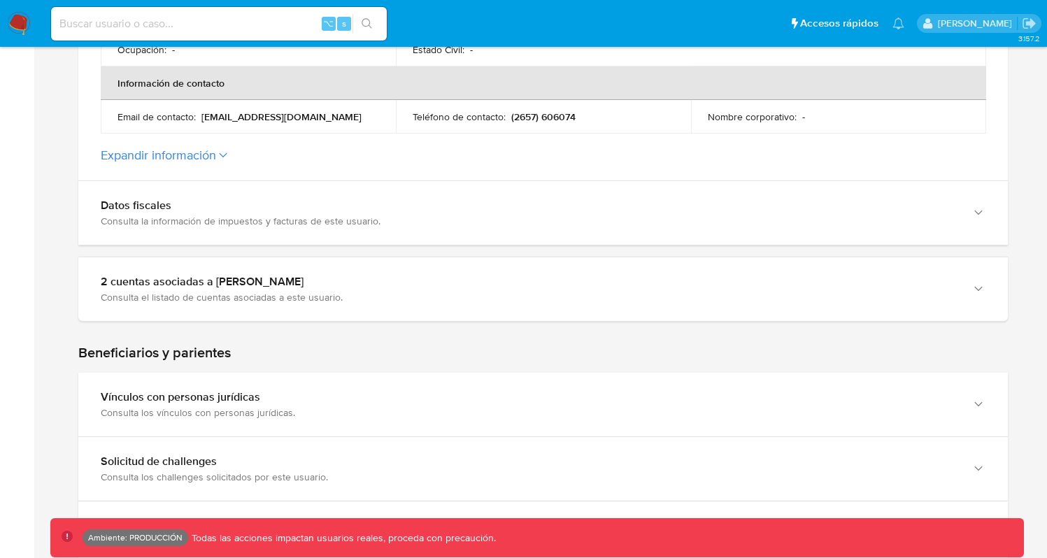
click at [187, 159] on button "Expandir información" at bounding box center [158, 155] width 115 height 15
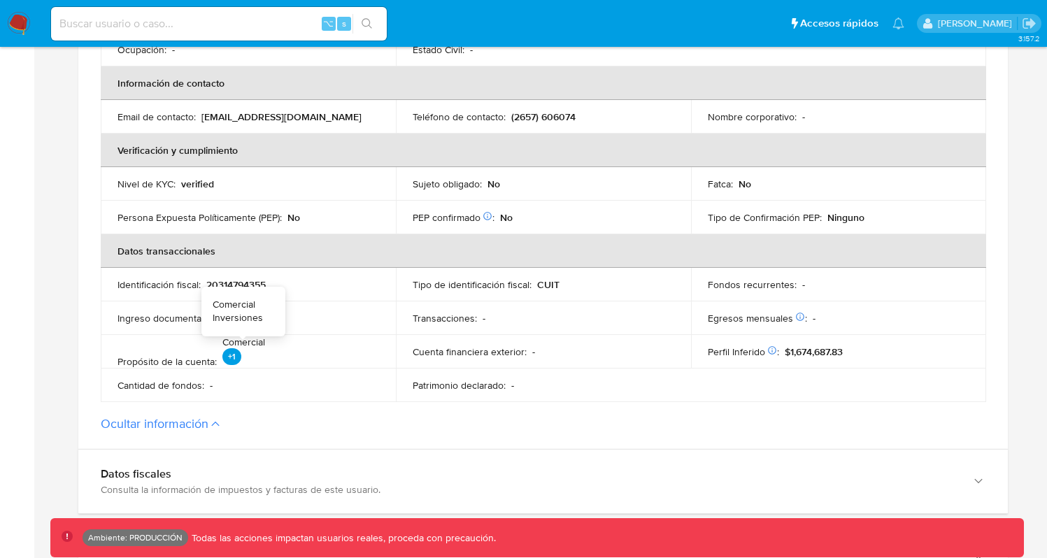
click at [231, 362] on div "+1" at bounding box center [243, 358] width 43 height 20
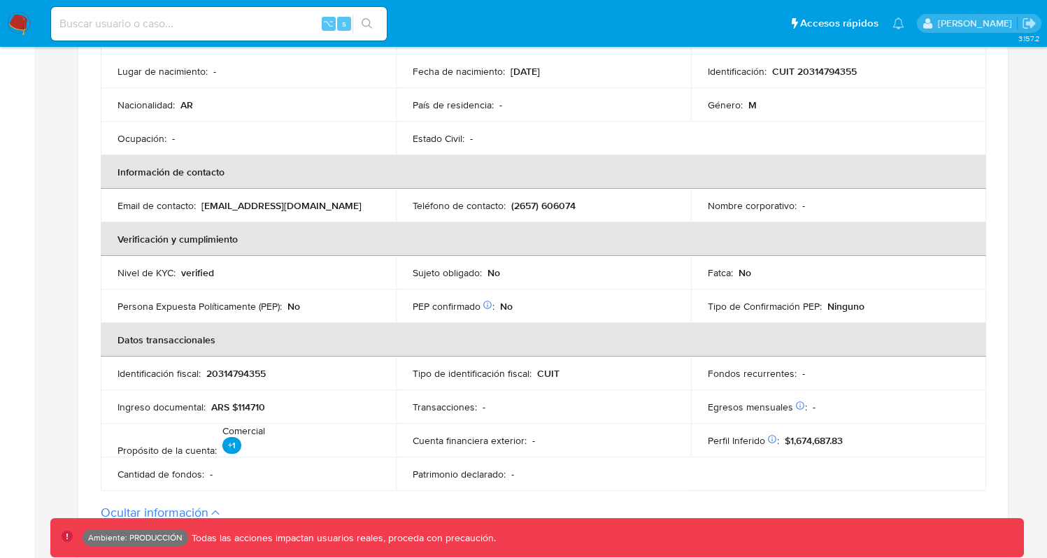
scroll to position [494, 0]
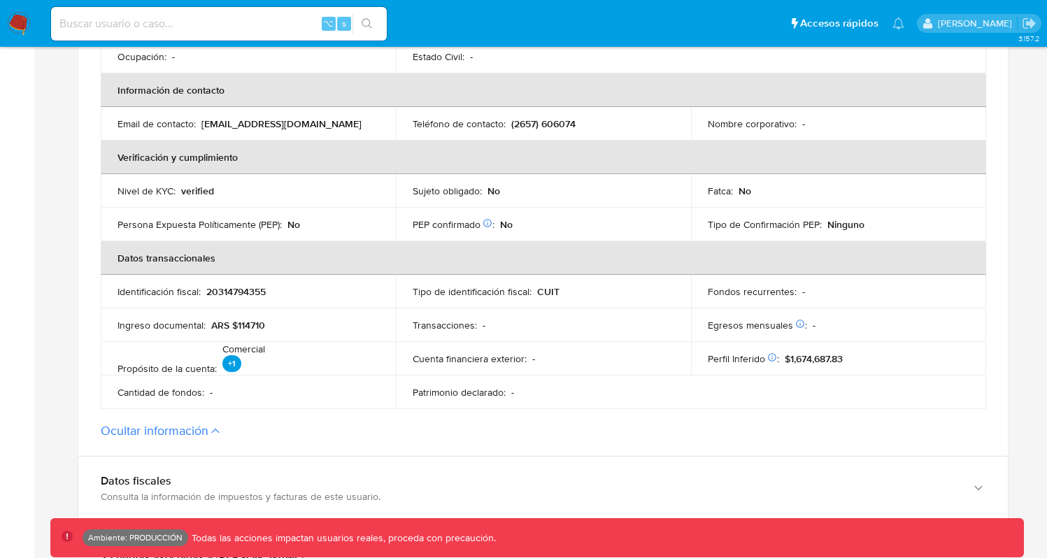
click at [190, 426] on button "Ocultar información" at bounding box center [155, 430] width 108 height 15
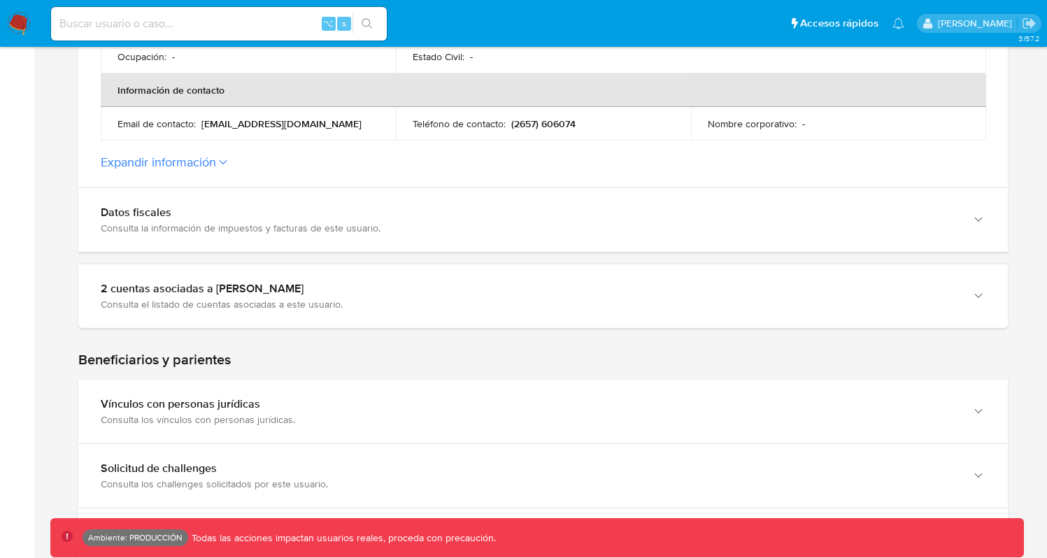
click at [189, 169] on button "Expandir información" at bounding box center [158, 162] width 115 height 15
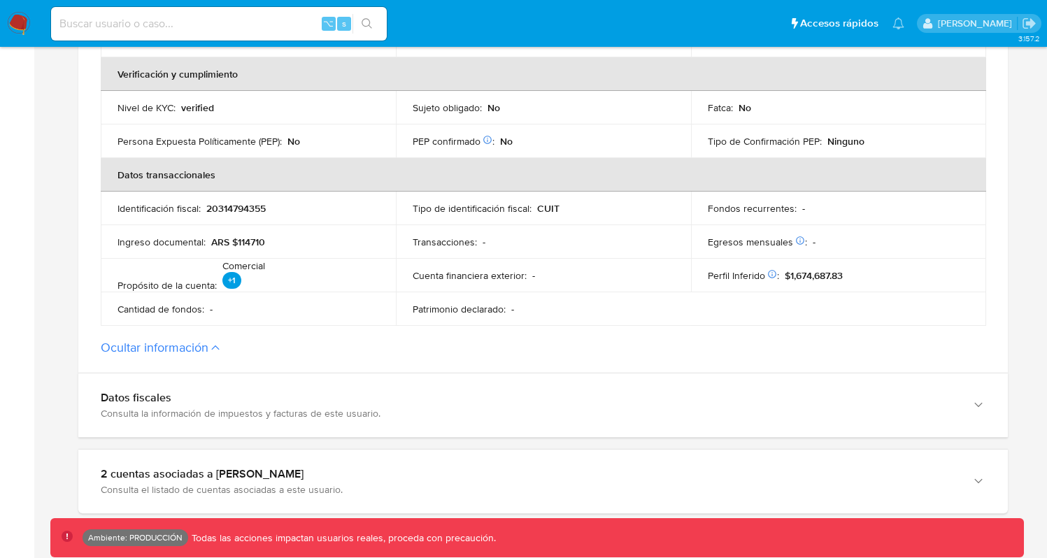
scroll to position [783, 0]
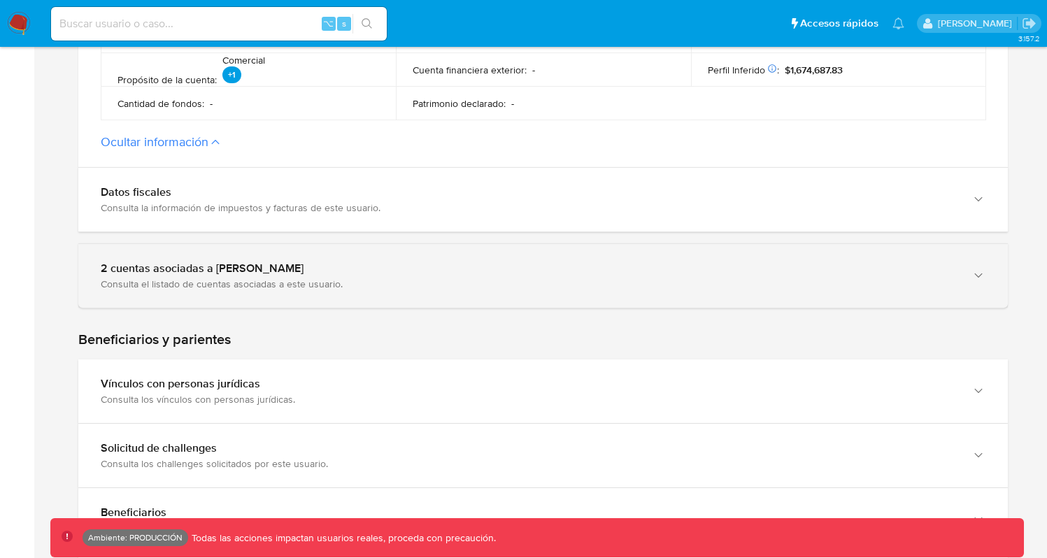
click at [295, 264] on div "2 cuentas asociadas a Federico Martin Assum" at bounding box center [529, 269] width 857 height 14
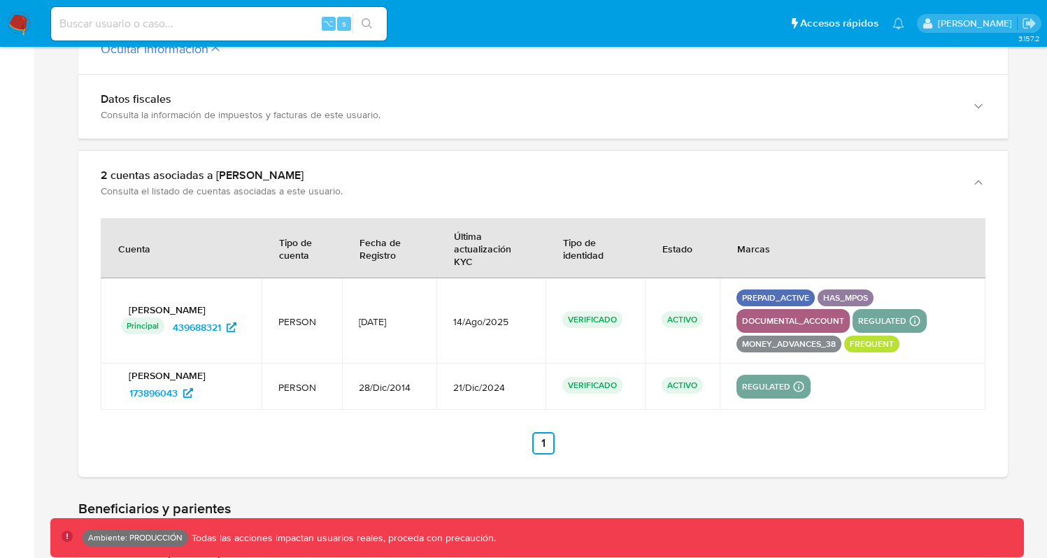
scroll to position [892, 0]
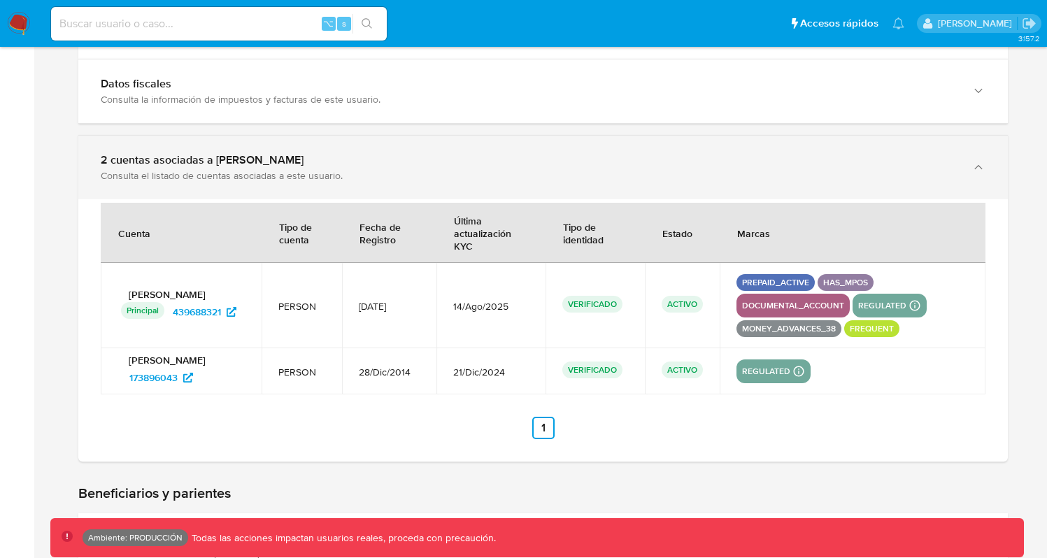
click at [406, 180] on div "Consulta el listado de cuentas asociadas a este usuario." at bounding box center [529, 175] width 857 height 13
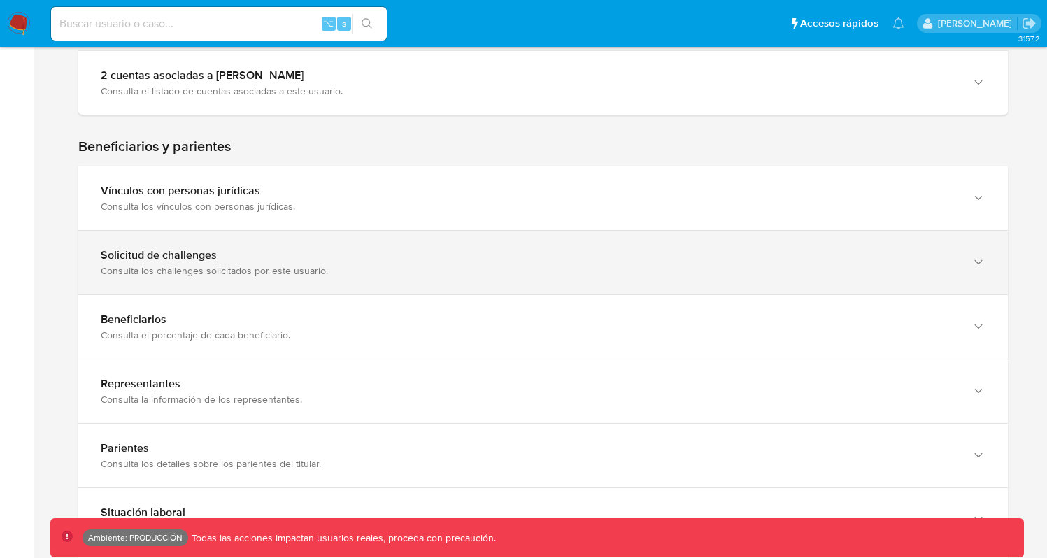
scroll to position [978, 0]
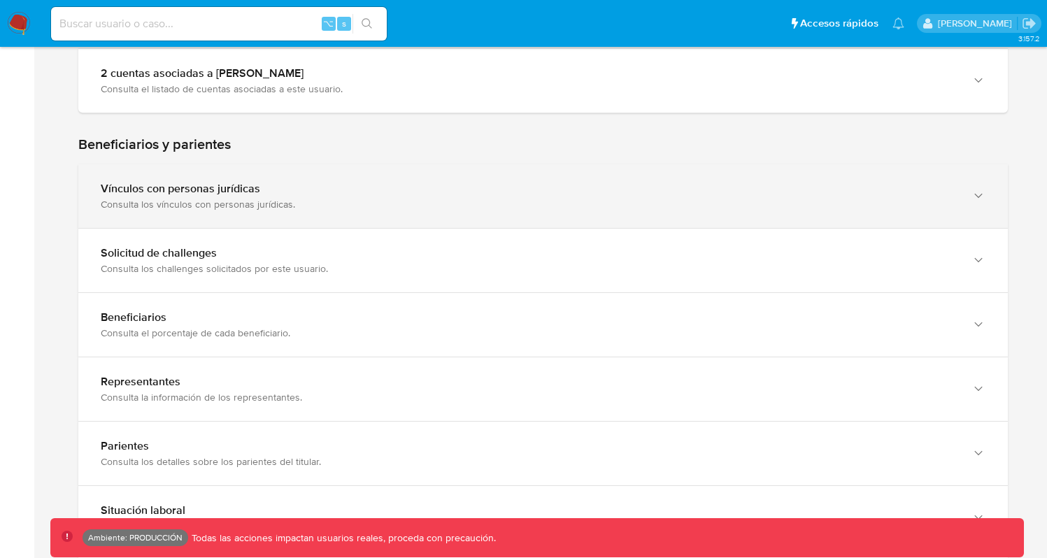
click at [235, 207] on div "Consulta los vínculos con personas jurídicas." at bounding box center [529, 204] width 857 height 13
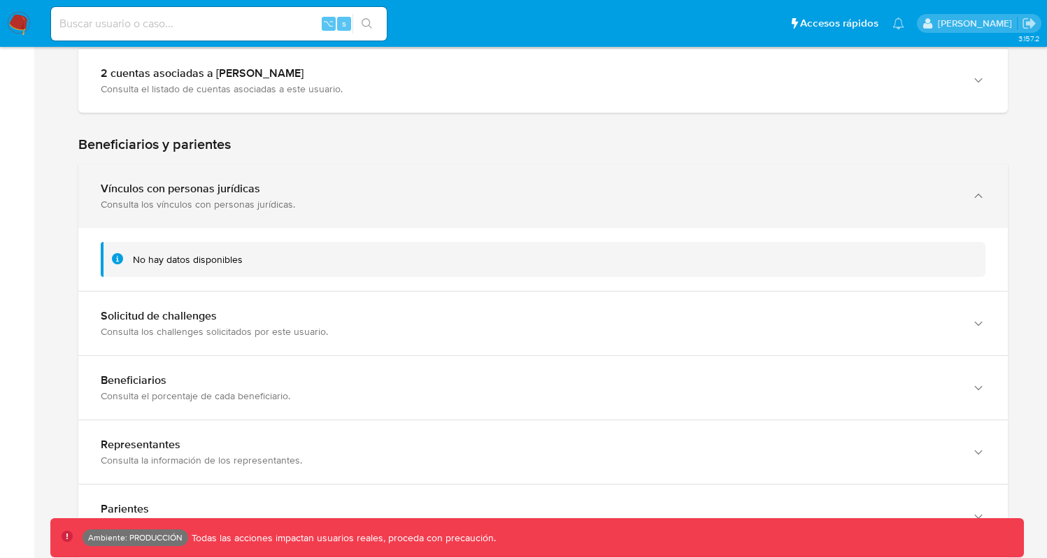
click at [303, 202] on div "Consulta los vínculos con personas jurídicas." at bounding box center [529, 204] width 857 height 13
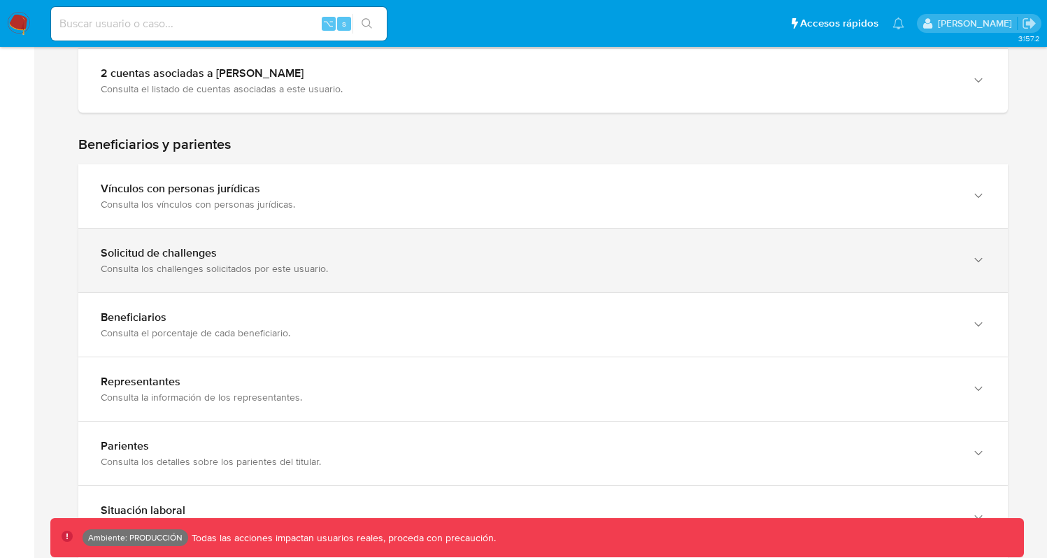
click at [231, 262] on div "Consulta los challenges solicitados por este usuario." at bounding box center [529, 268] width 857 height 13
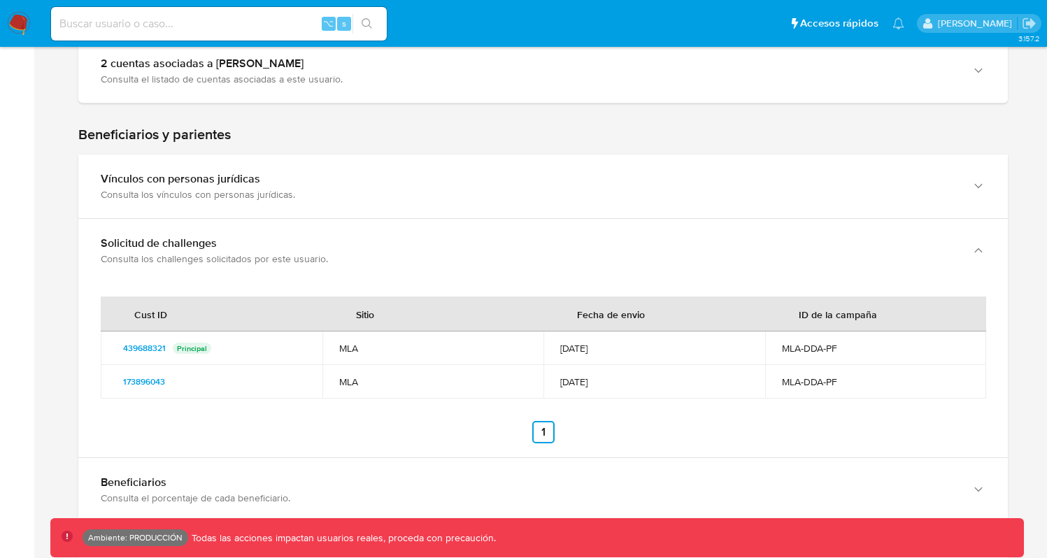
scroll to position [1078, 0]
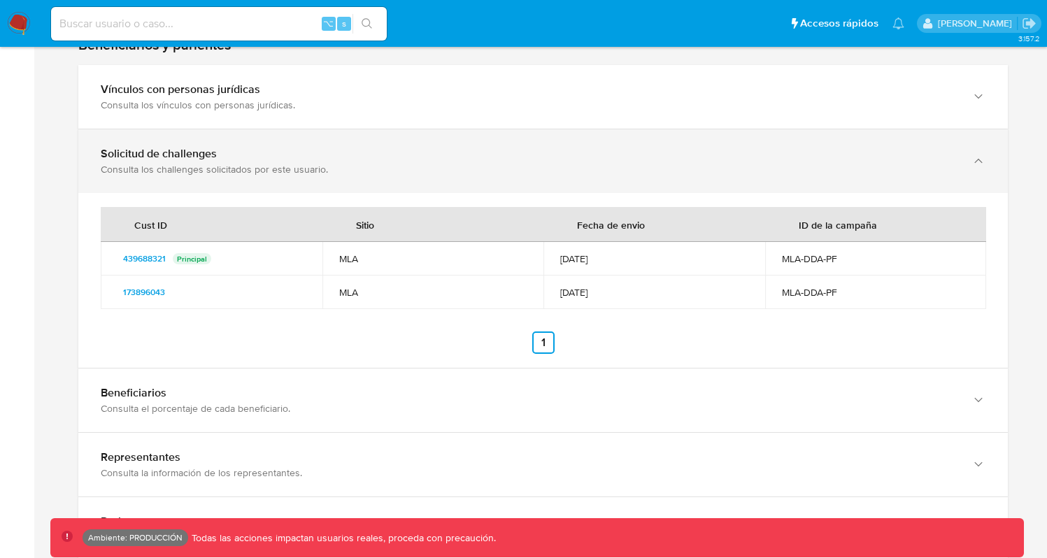
click at [283, 175] on div "Consulta los challenges solicitados por este usuario." at bounding box center [529, 169] width 857 height 13
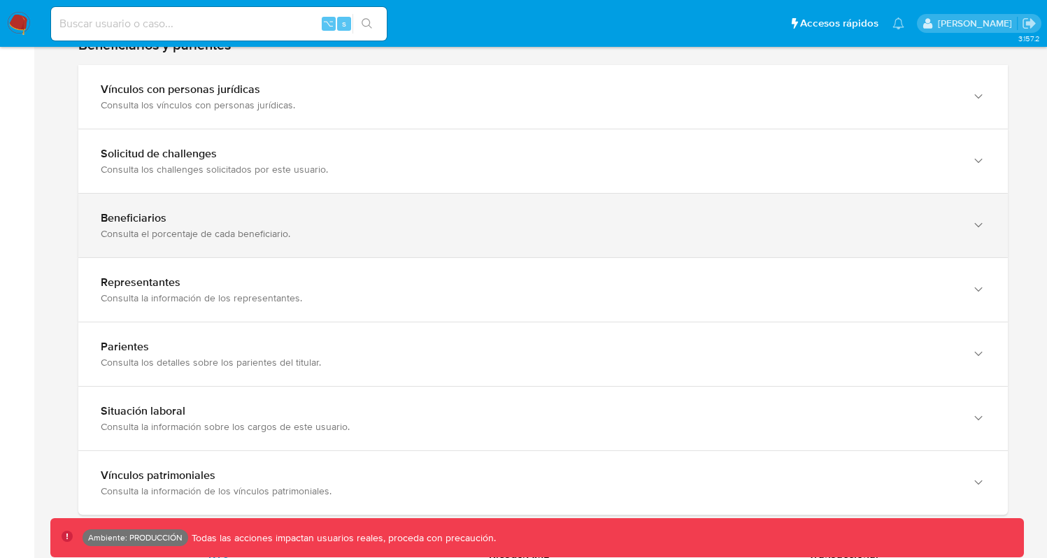
click at [255, 245] on div "Beneficiarios Consulta el porcentaje de cada beneficiario." at bounding box center [542, 226] width 929 height 64
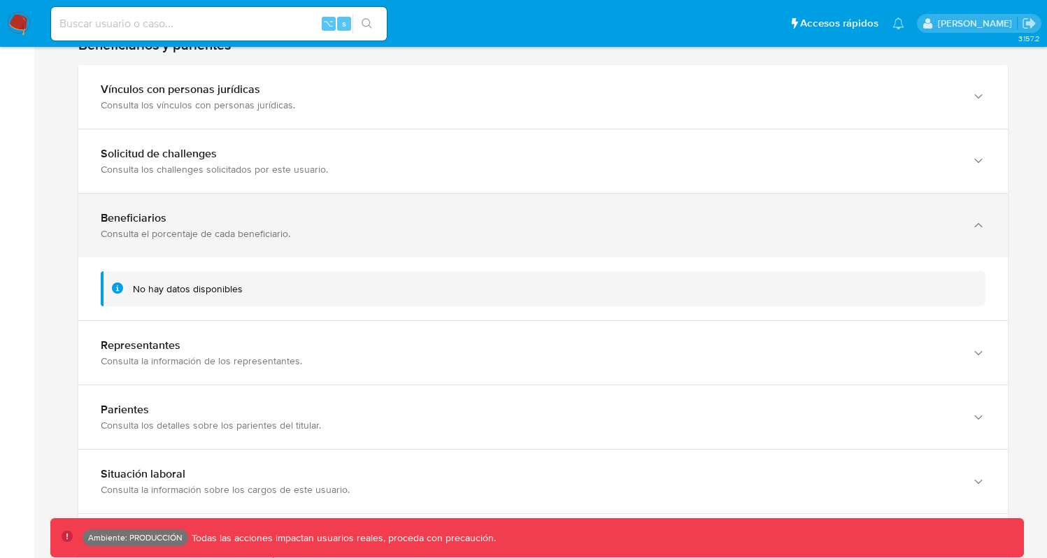
click at [267, 244] on div "Beneficiarios Consulta el porcentaje de cada beneficiario." at bounding box center [542, 226] width 929 height 64
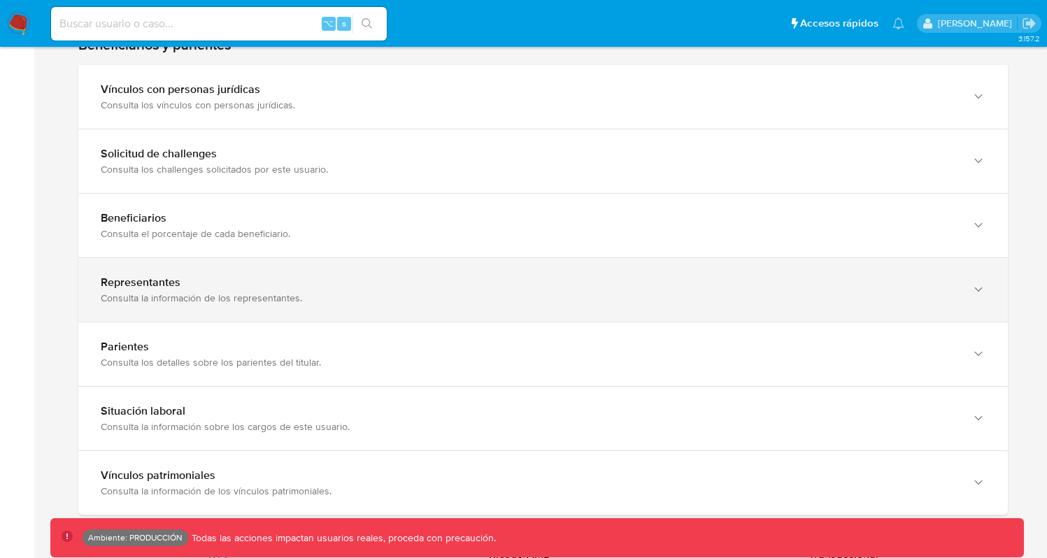
click at [258, 288] on div "Representantes" at bounding box center [529, 283] width 857 height 14
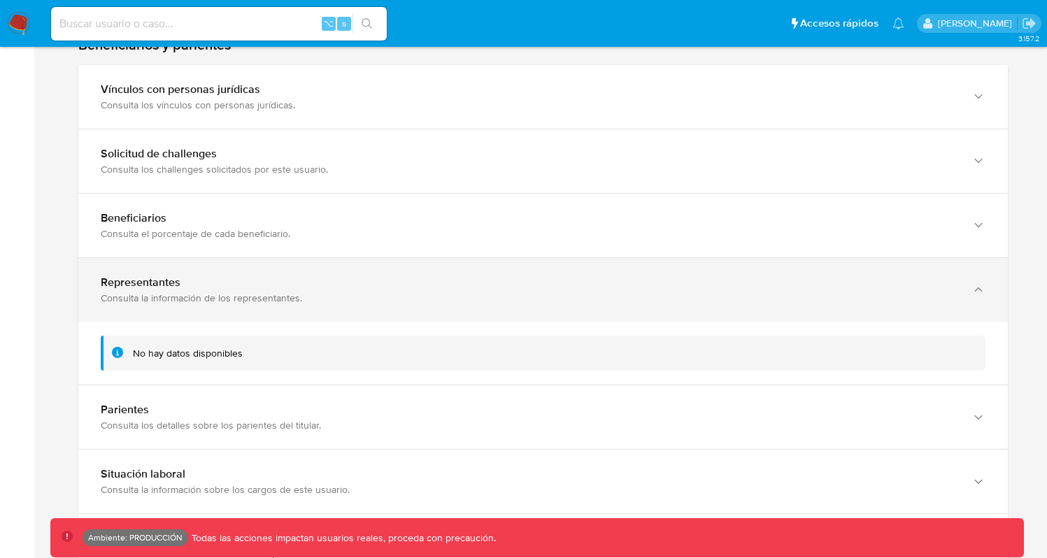
click at [259, 288] on div "Representantes Consulta la información de los representantes." at bounding box center [529, 290] width 857 height 29
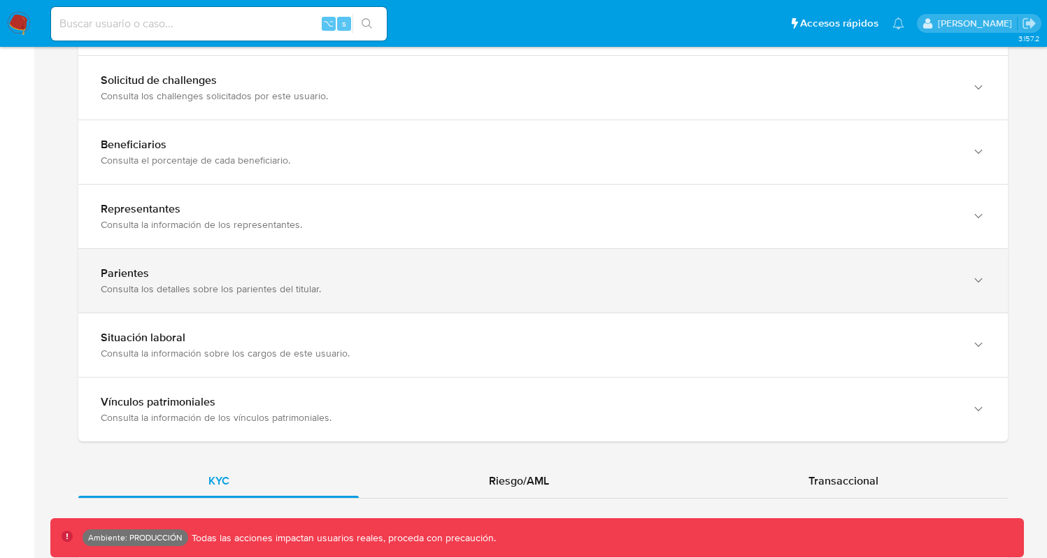
scroll to position [1157, 0]
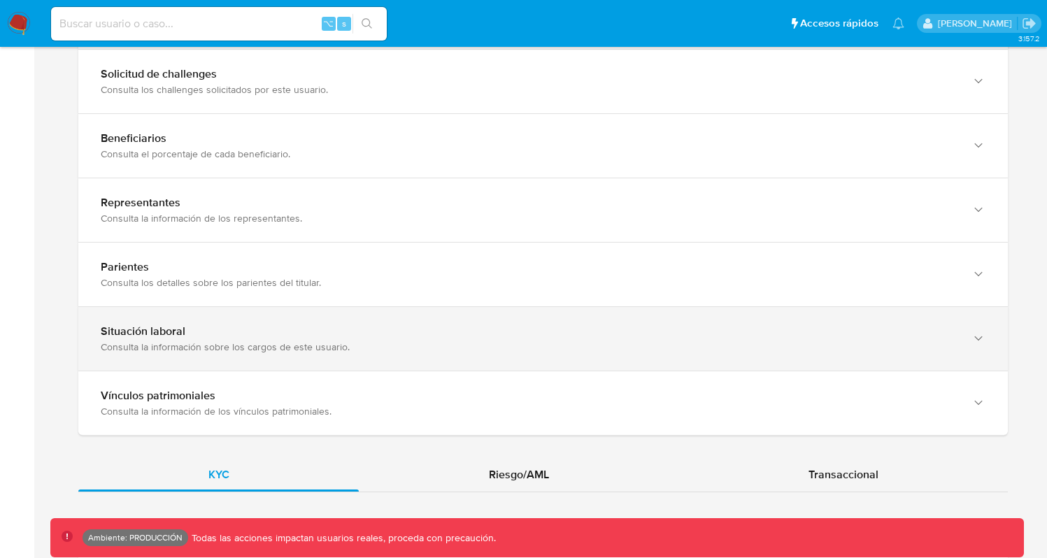
click at [251, 336] on div "Situación laboral" at bounding box center [529, 331] width 857 height 14
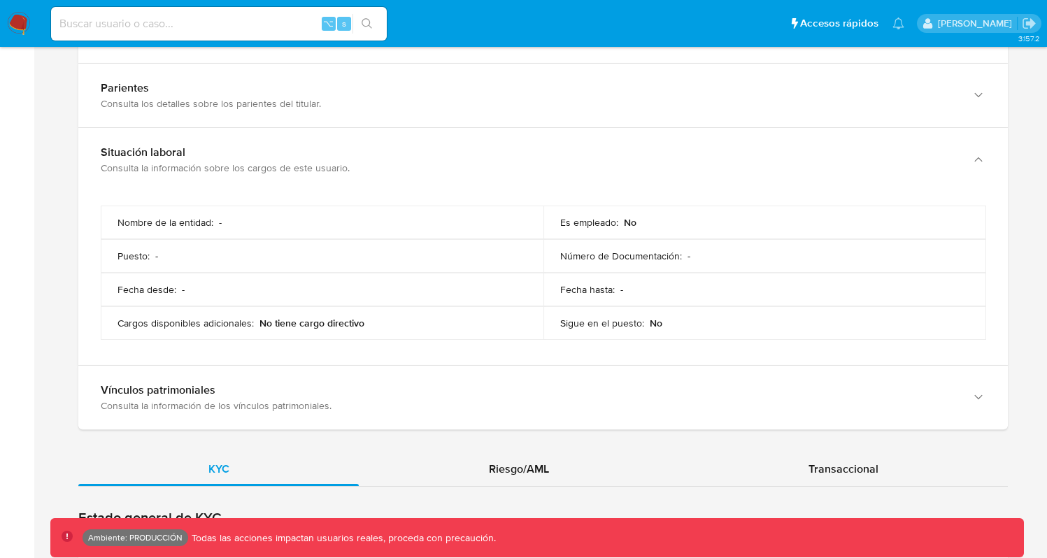
scroll to position [1348, 0]
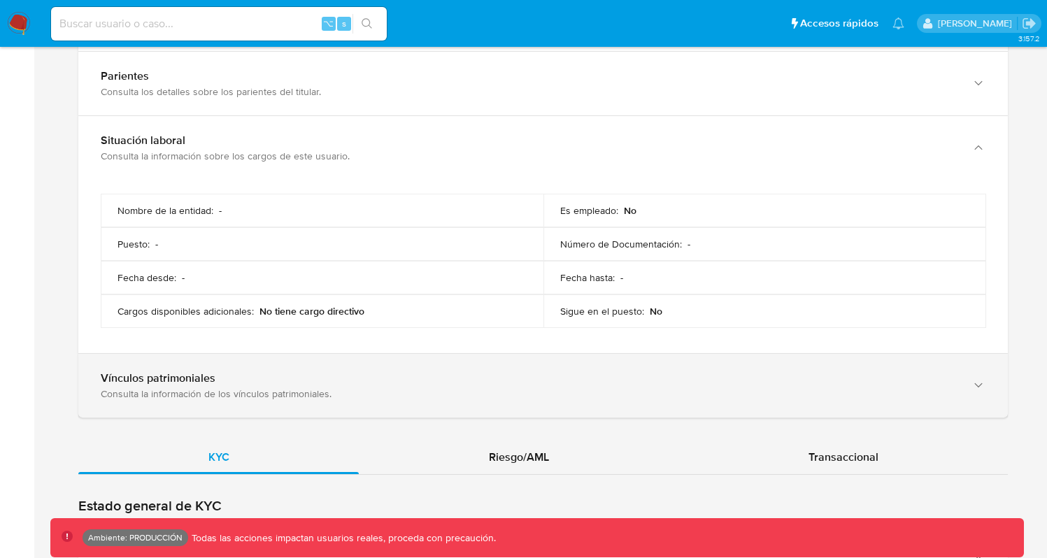
click at [269, 388] on div "Consulta la información de los vínculos patrimoniales." at bounding box center [529, 393] width 857 height 13
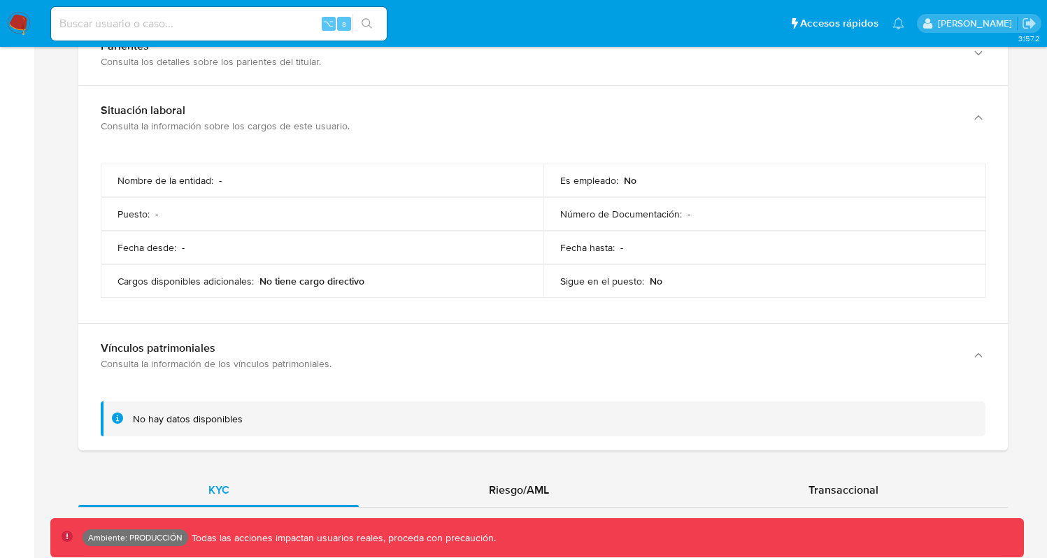
scroll to position [1188, 0]
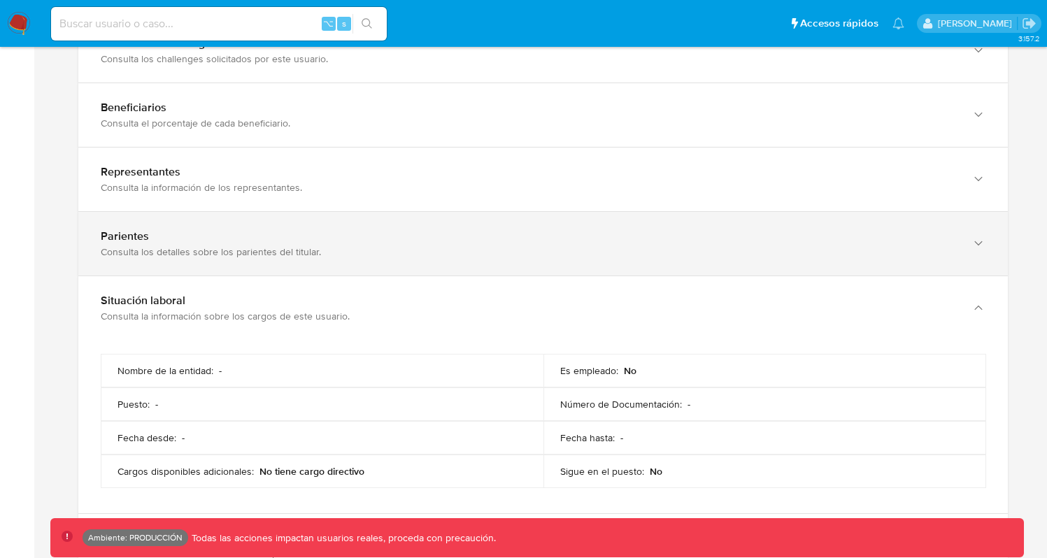
click at [274, 257] on div "Consulta los detalles sobre los parientes del titular." at bounding box center [529, 251] width 857 height 13
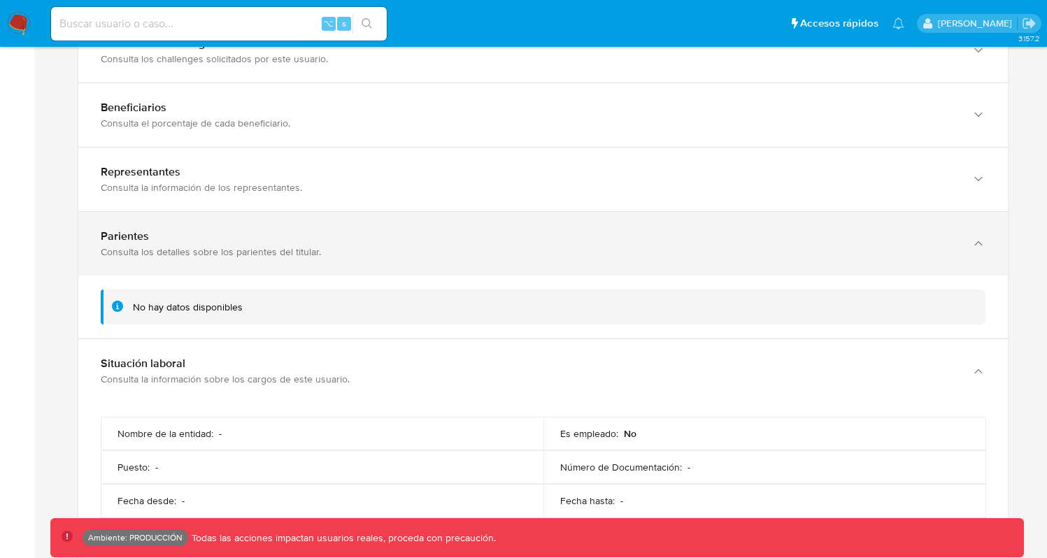
click at [284, 258] on div "Parientes Consulta los detalles sobre los parientes del titular." at bounding box center [542, 244] width 929 height 64
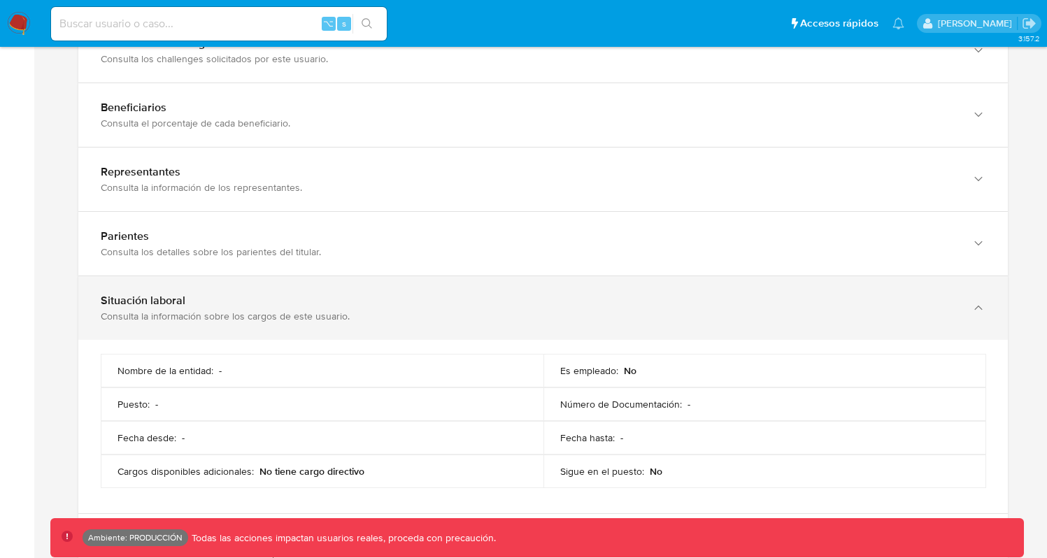
click at [271, 294] on div "Situación laboral" at bounding box center [529, 301] width 857 height 14
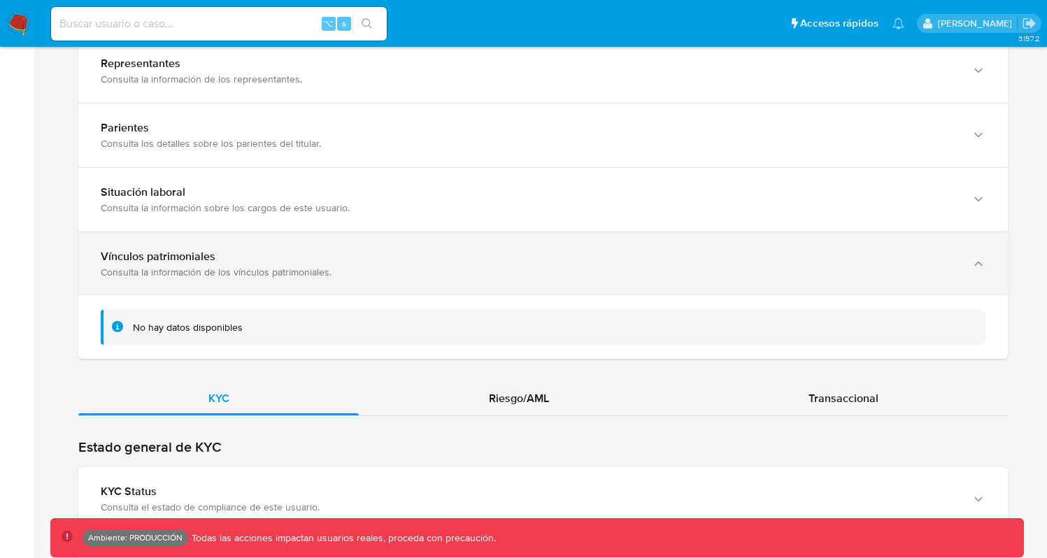
click at [273, 259] on div "Vínculos patrimoniales" at bounding box center [529, 257] width 857 height 14
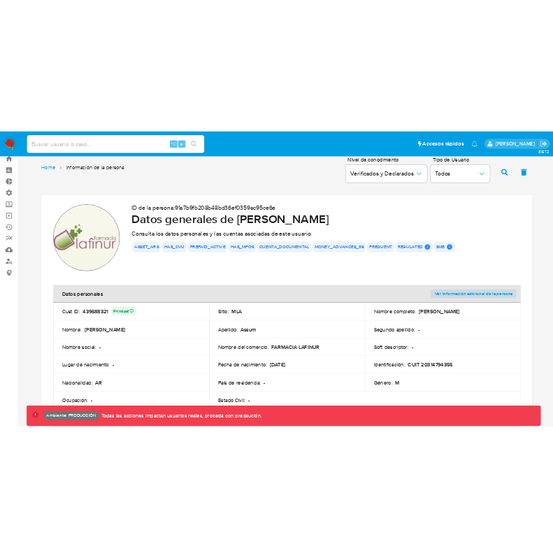
scroll to position [0, 0]
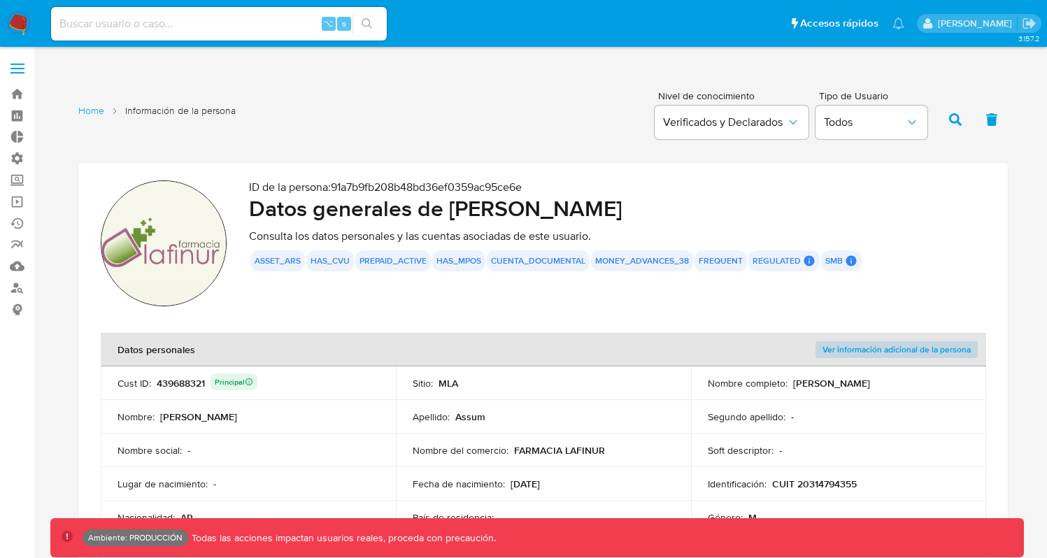
click at [883, 352] on span "Ver información adicional de la persona" at bounding box center [896, 350] width 148 height 14
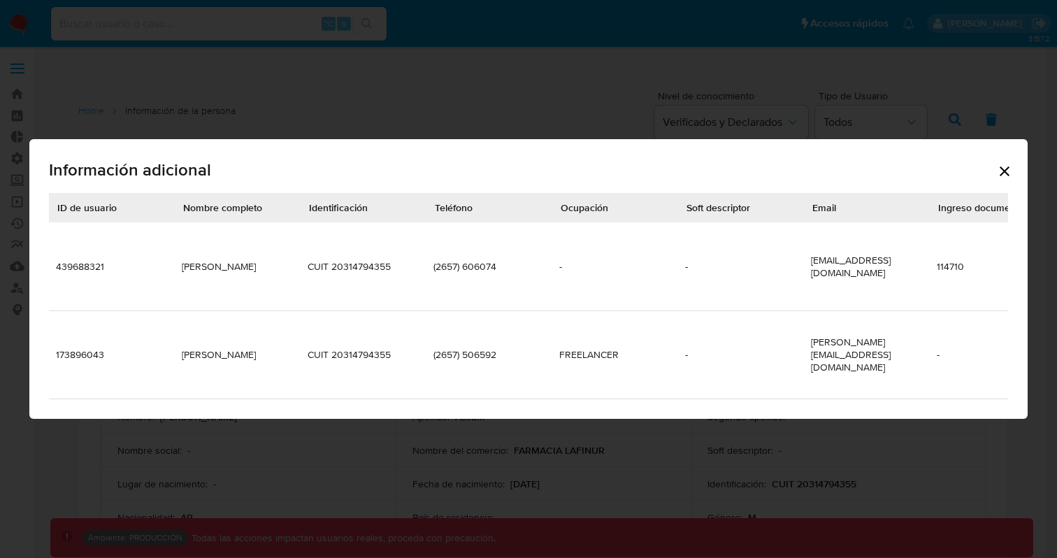
click at [1007, 180] on icon "Cerrar" at bounding box center [1004, 171] width 17 height 17
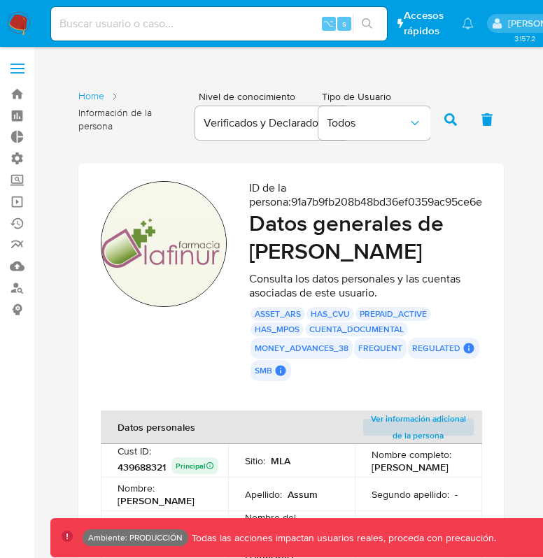
click at [415, 420] on span "Ver información adicional de la persona" at bounding box center [418, 427] width 97 height 14
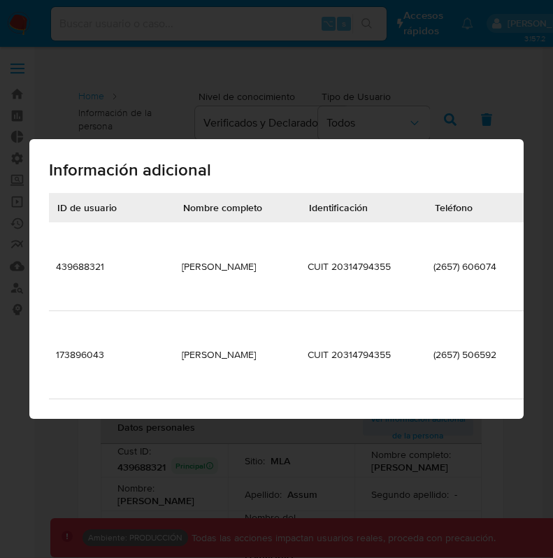
click at [345, 86] on div "Información adicional ID de usuario Nombre completo Identificación Teléfono Ocu…" at bounding box center [276, 279] width 553 height 558
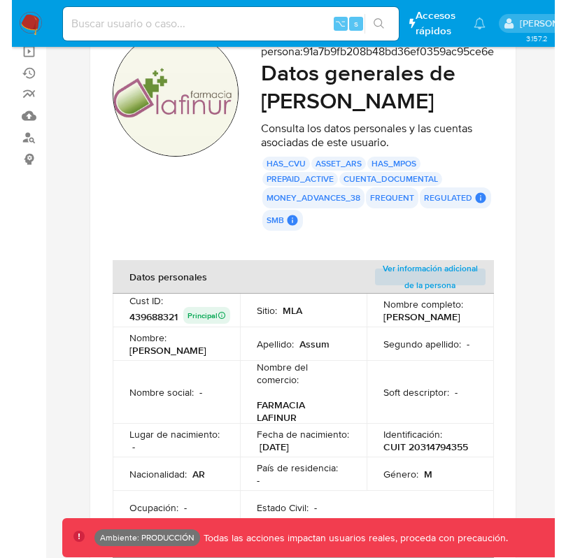
scroll to position [125, 0]
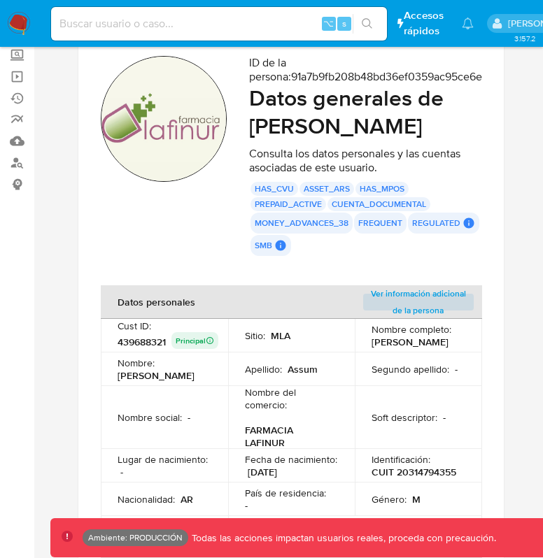
click at [439, 295] on span "Ver información adicional de la persona" at bounding box center [418, 302] width 97 height 14
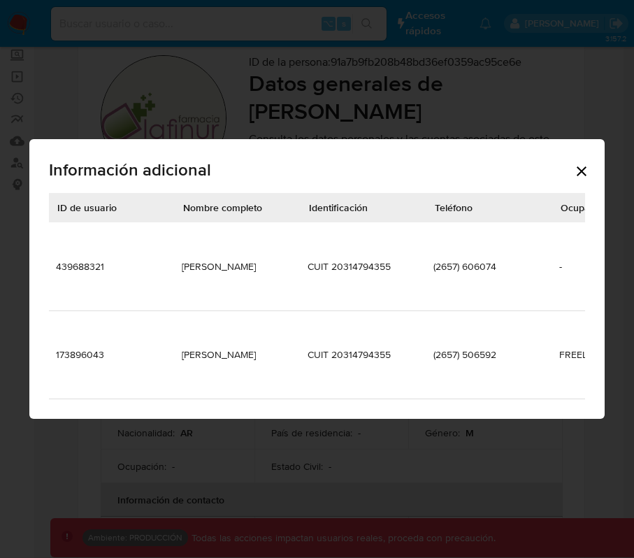
click at [552, 180] on icon "Cerrar" at bounding box center [581, 171] width 17 height 17
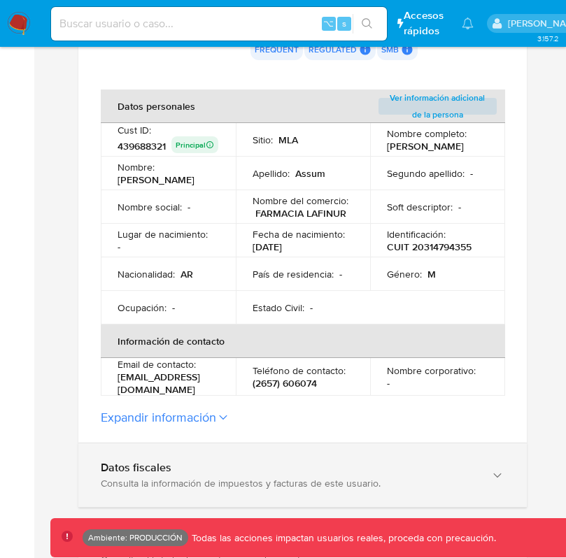
scroll to position [405, 0]
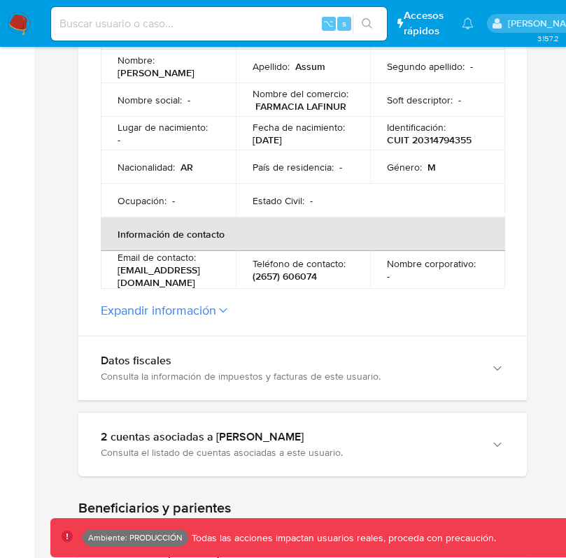
click at [187, 315] on button "Expandir información" at bounding box center [158, 310] width 115 height 15
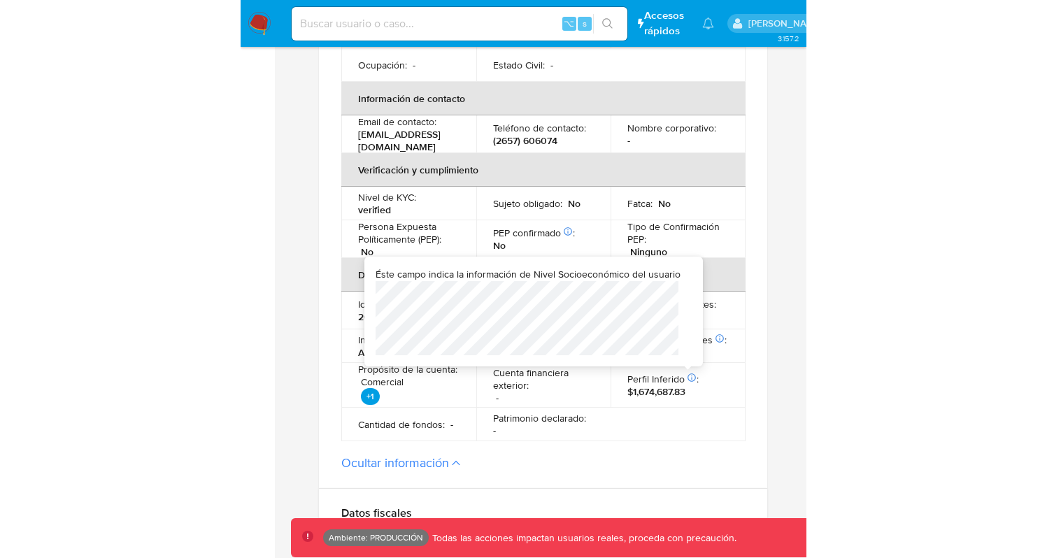
scroll to position [186, 0]
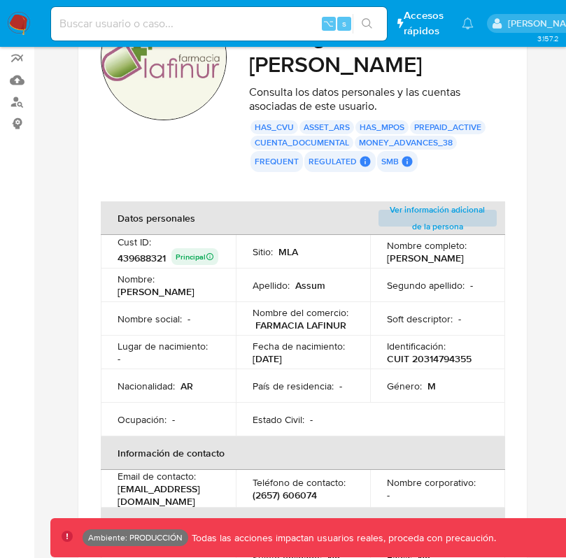
click at [454, 222] on span "Ver información adicional de la persona" at bounding box center [437, 218] width 104 height 14
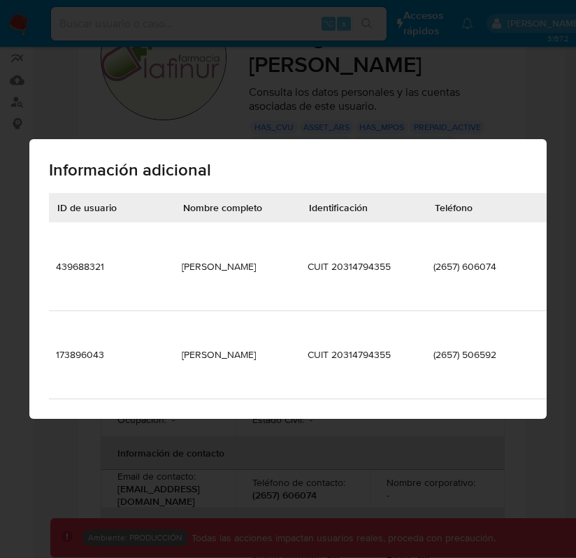
click at [396, 124] on div "Información adicional ID de usuario Nombre completo Identificación Teléfono Ocu…" at bounding box center [288, 279] width 576 height 558
drag, startPoint x: 323, startPoint y: 231, endPoint x: 428, endPoint y: 233, distance: 104.9
click at [324, 222] on th "Identificación" at bounding box center [364, 207] width 126 height 29
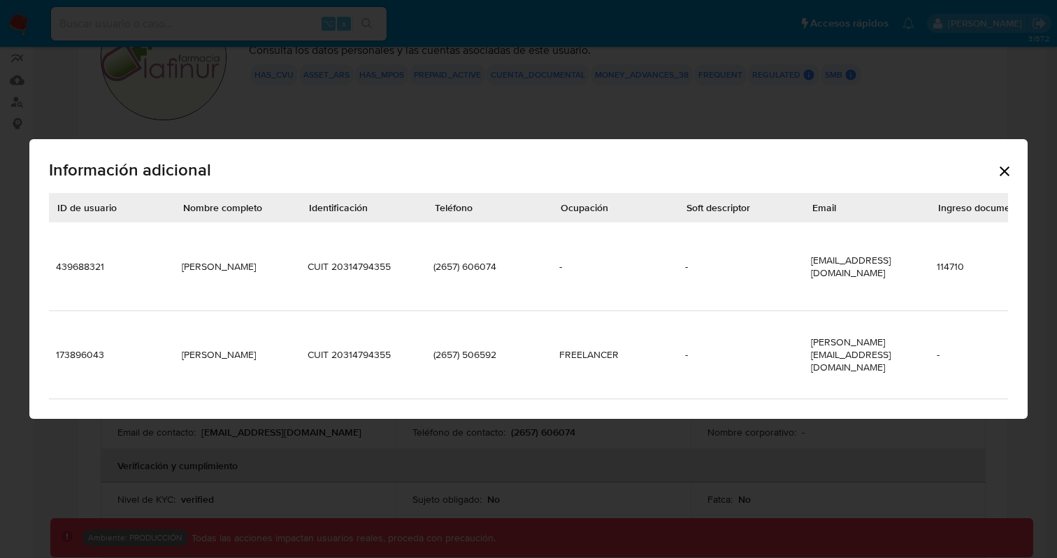
click at [552, 180] on icon "Cerrar" at bounding box center [1004, 171] width 17 height 17
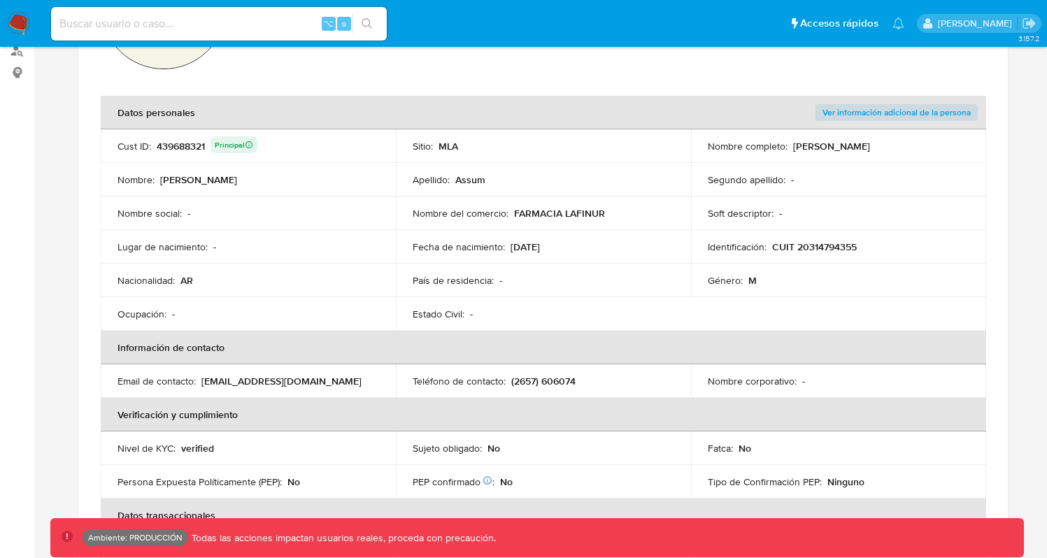
scroll to position [199, 0]
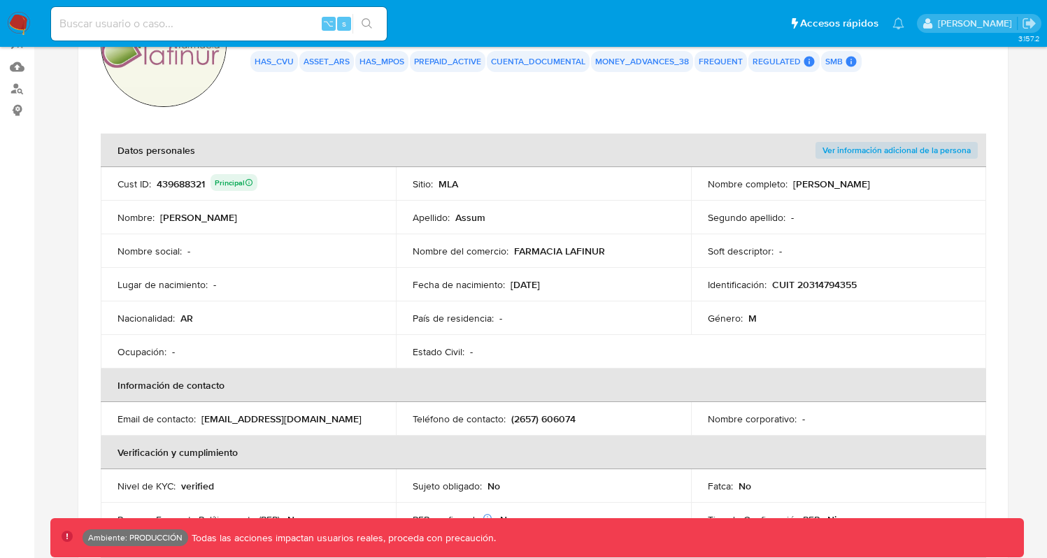
drag, startPoint x: 488, startPoint y: 219, endPoint x: 464, endPoint y: 215, distance: 24.0
click at [464, 215] on td "Apellido : Assum" at bounding box center [543, 218] width 295 height 34
click at [465, 217] on p "Assum" at bounding box center [470, 217] width 30 height 13
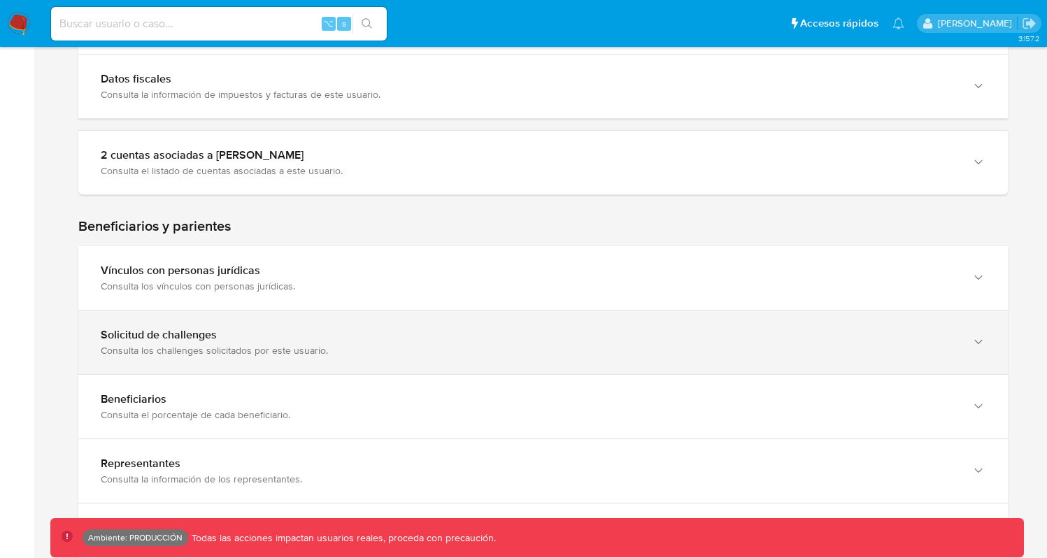
scroll to position [900, 0]
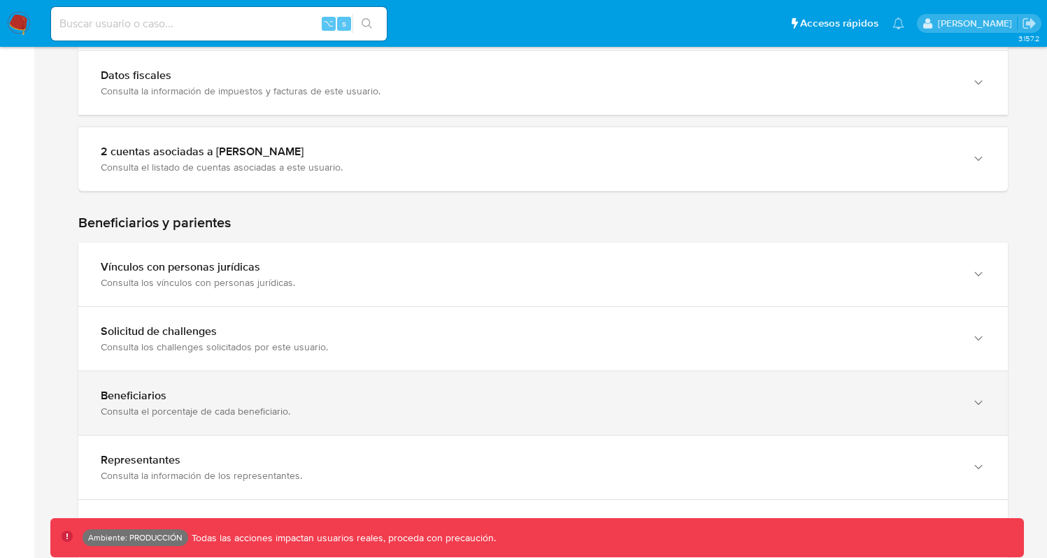
click at [200, 415] on div "Consulta el porcentaje de cada beneficiario." at bounding box center [529, 411] width 857 height 13
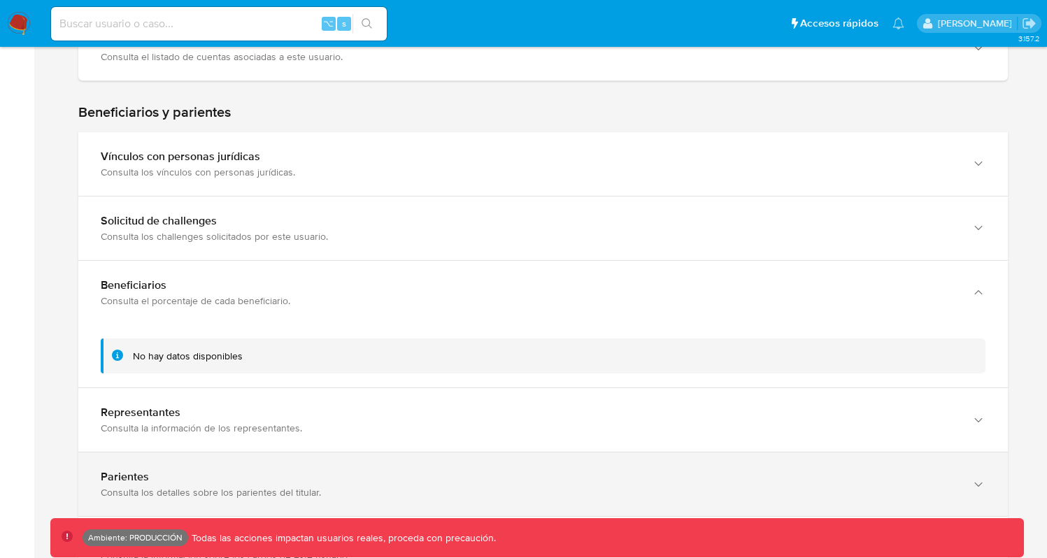
scroll to position [985, 0]
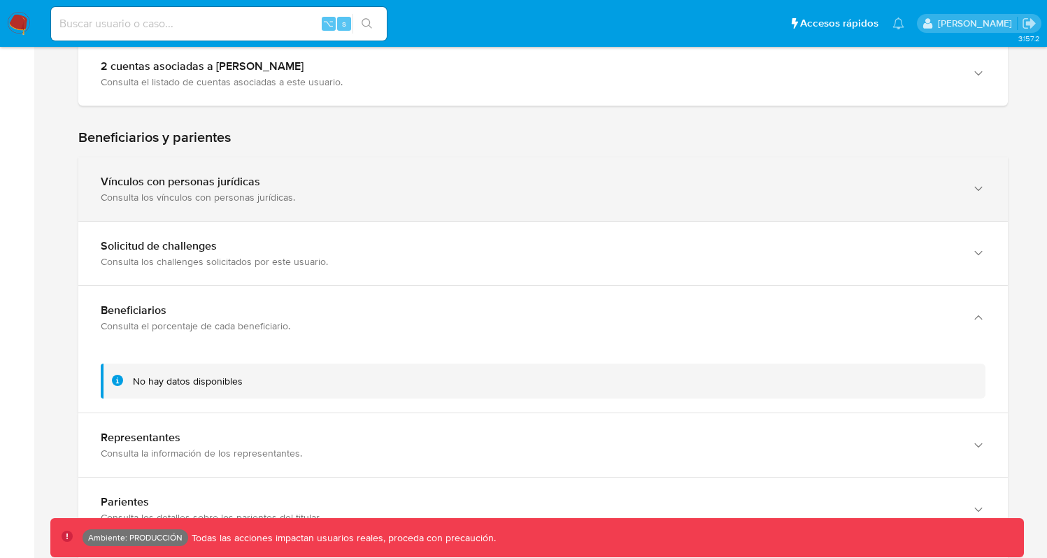
click at [275, 199] on div "Consulta los vínculos con personas jurídicas." at bounding box center [529, 197] width 857 height 13
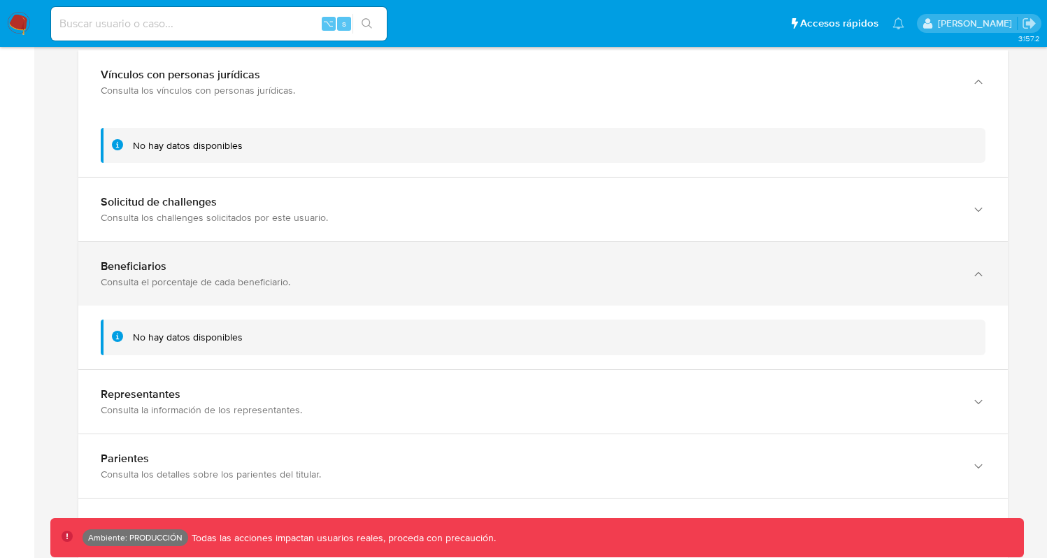
scroll to position [1108, 0]
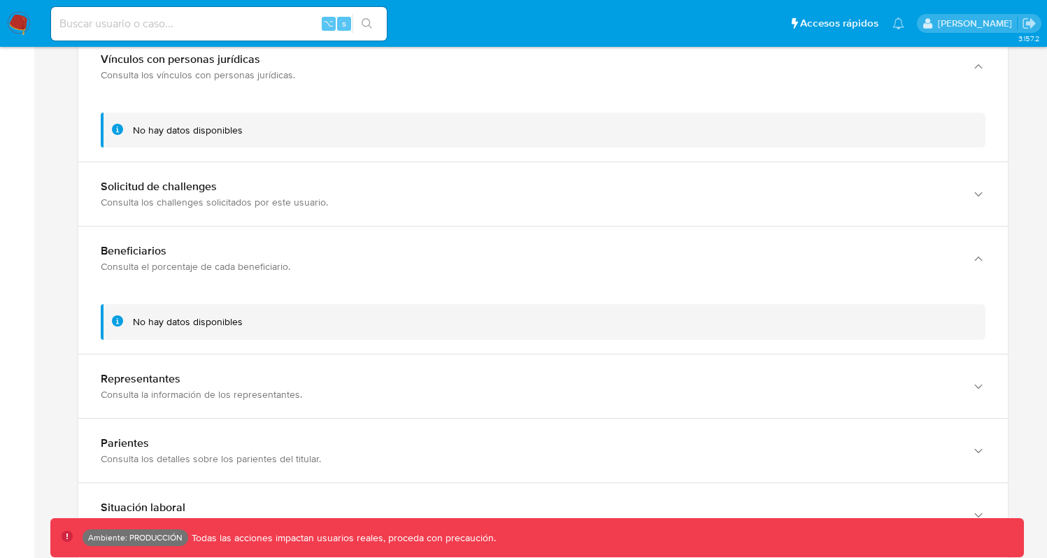
drag, startPoint x: 242, startPoint y: 324, endPoint x: 124, endPoint y: 324, distance: 117.5
click at [124, 324] on div "No hay datos disponibles" at bounding box center [543, 322] width 885 height 36
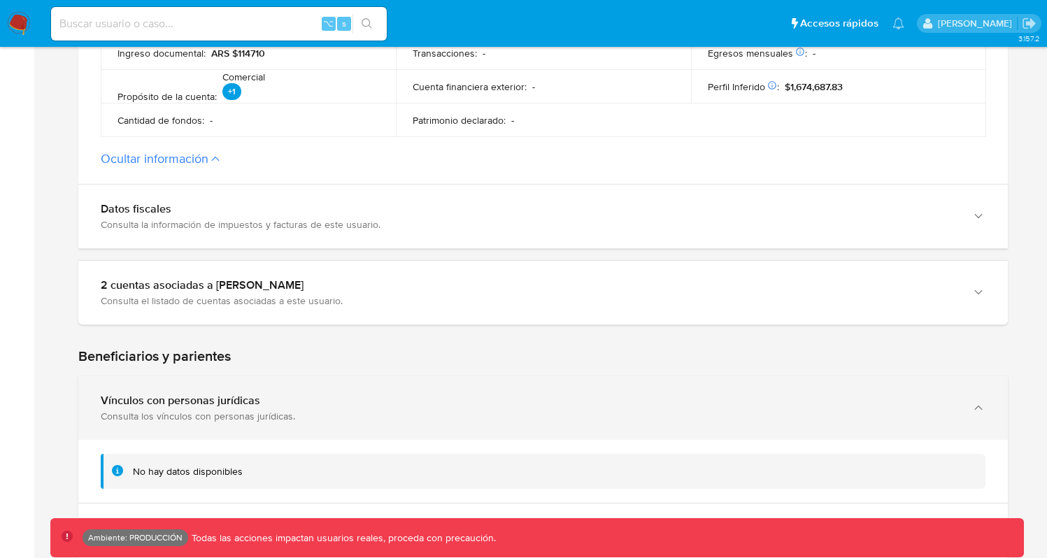
scroll to position [780, 0]
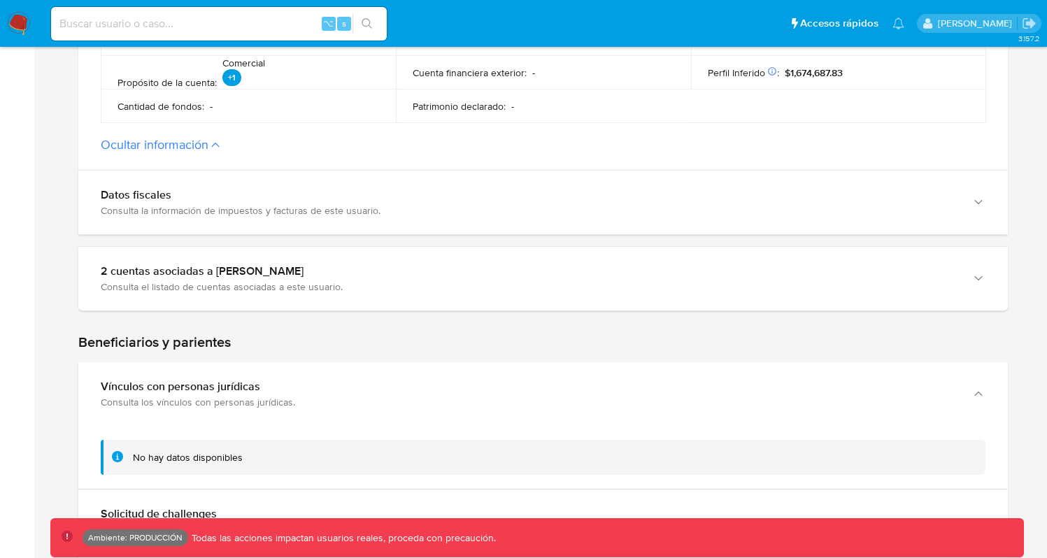
drag, startPoint x: 190, startPoint y: 337, endPoint x: 78, endPoint y: 341, distance: 112.6
click at [77, 341] on div "Home Información de la persona Nivel de conocimiento Verificados y Declarados T…" at bounding box center [542, 345] width 985 height 2083
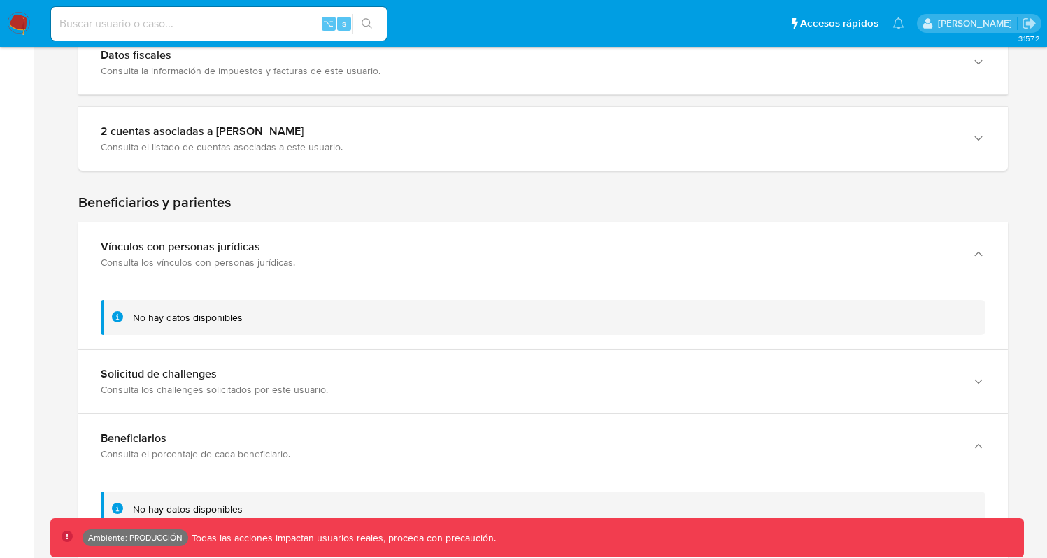
scroll to position [923, 0]
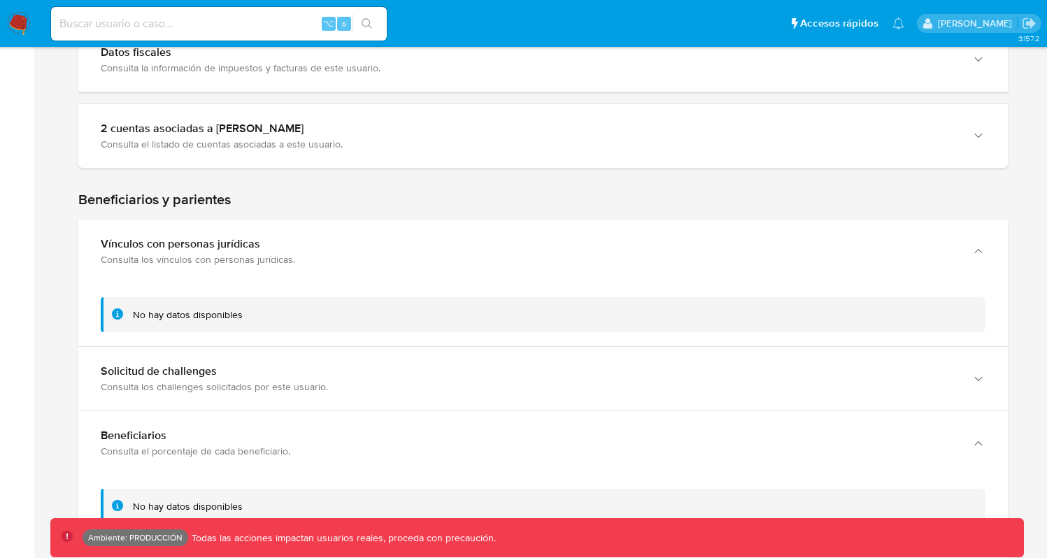
drag, startPoint x: 243, startPoint y: 193, endPoint x: 85, endPoint y: 196, distance: 158.1
click at [85, 196] on h2 "Beneficiarios y parientes" at bounding box center [542, 199] width 929 height 17
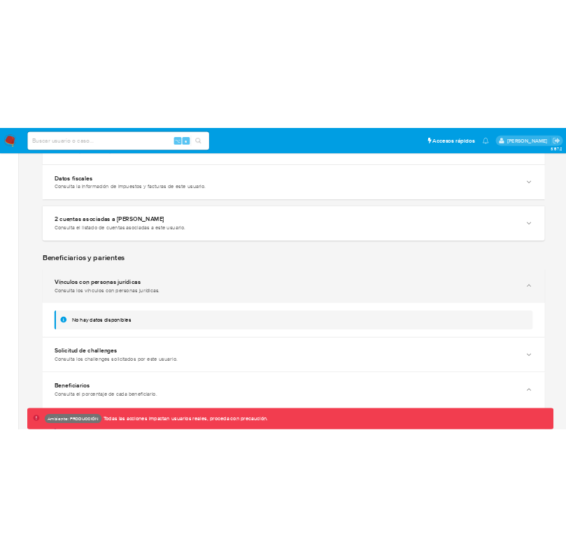
scroll to position [848, 0]
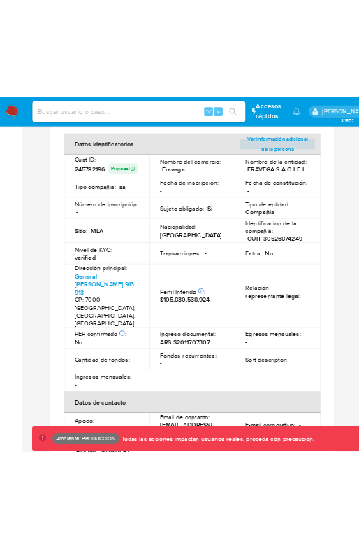
scroll to position [347, 0]
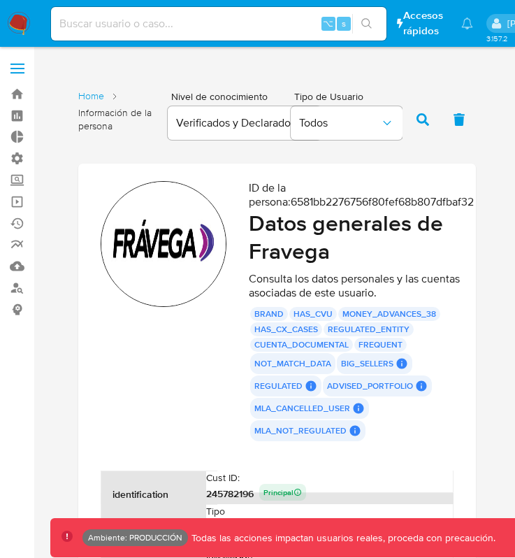
click at [369, 272] on section "ID de la persona : 6581bb2276756f80fef68b807dfbaf32 Datos generales de Fravega …" at bounding box center [277, 525] width 398 height 723
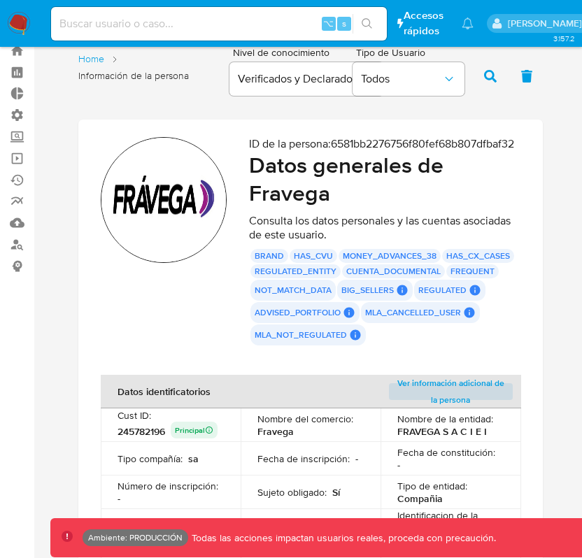
scroll to position [10, 0]
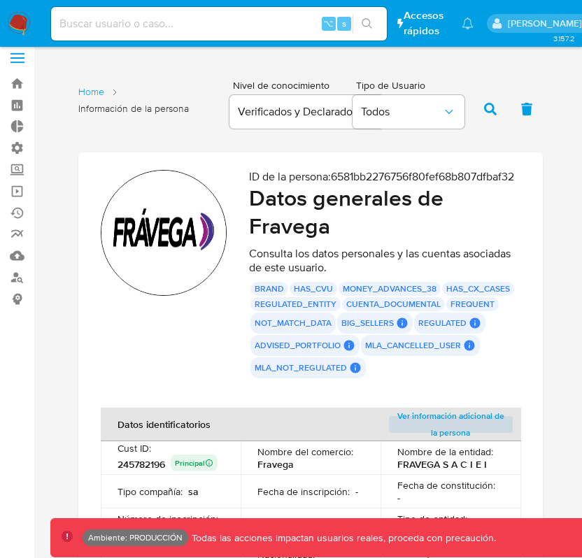
click at [369, 166] on section "ID de la persona : 6581bb2276756f80fef68b807dfbaf32 Datos generales de Fravega …" at bounding box center [310, 558] width 464 height 813
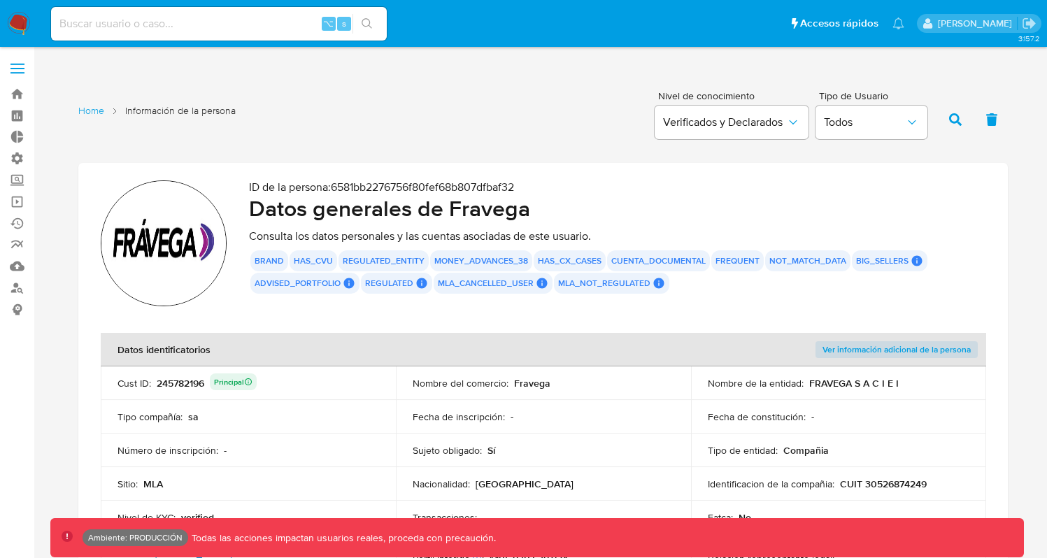
click at [473, 199] on h2 "Datos generales de [PERSON_NAME]" at bounding box center [617, 208] width 736 height 28
